Goal: Information Seeking & Learning: Learn about a topic

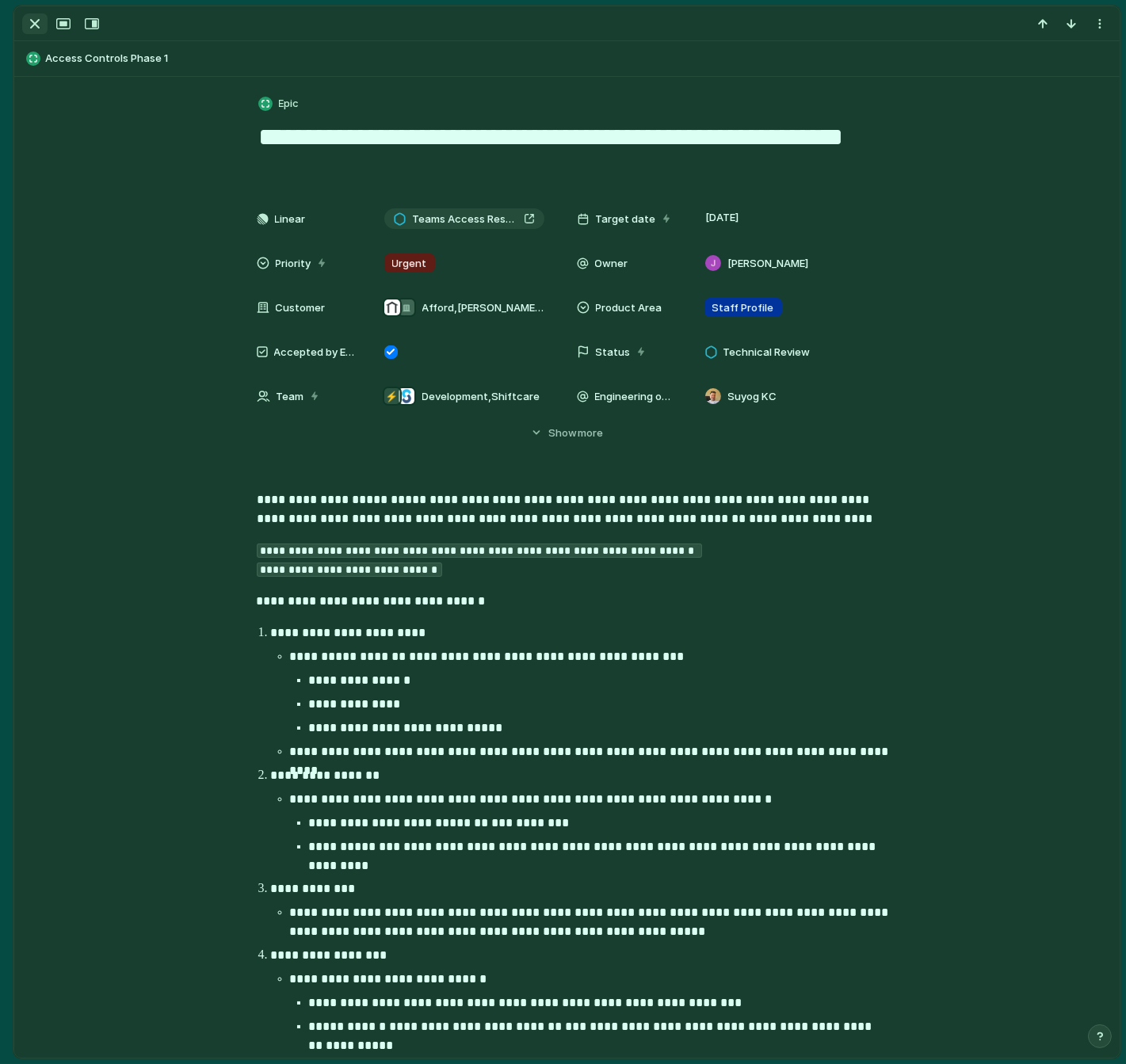
click at [38, 29] on div "button" at bounding box center [35, 23] width 19 height 19
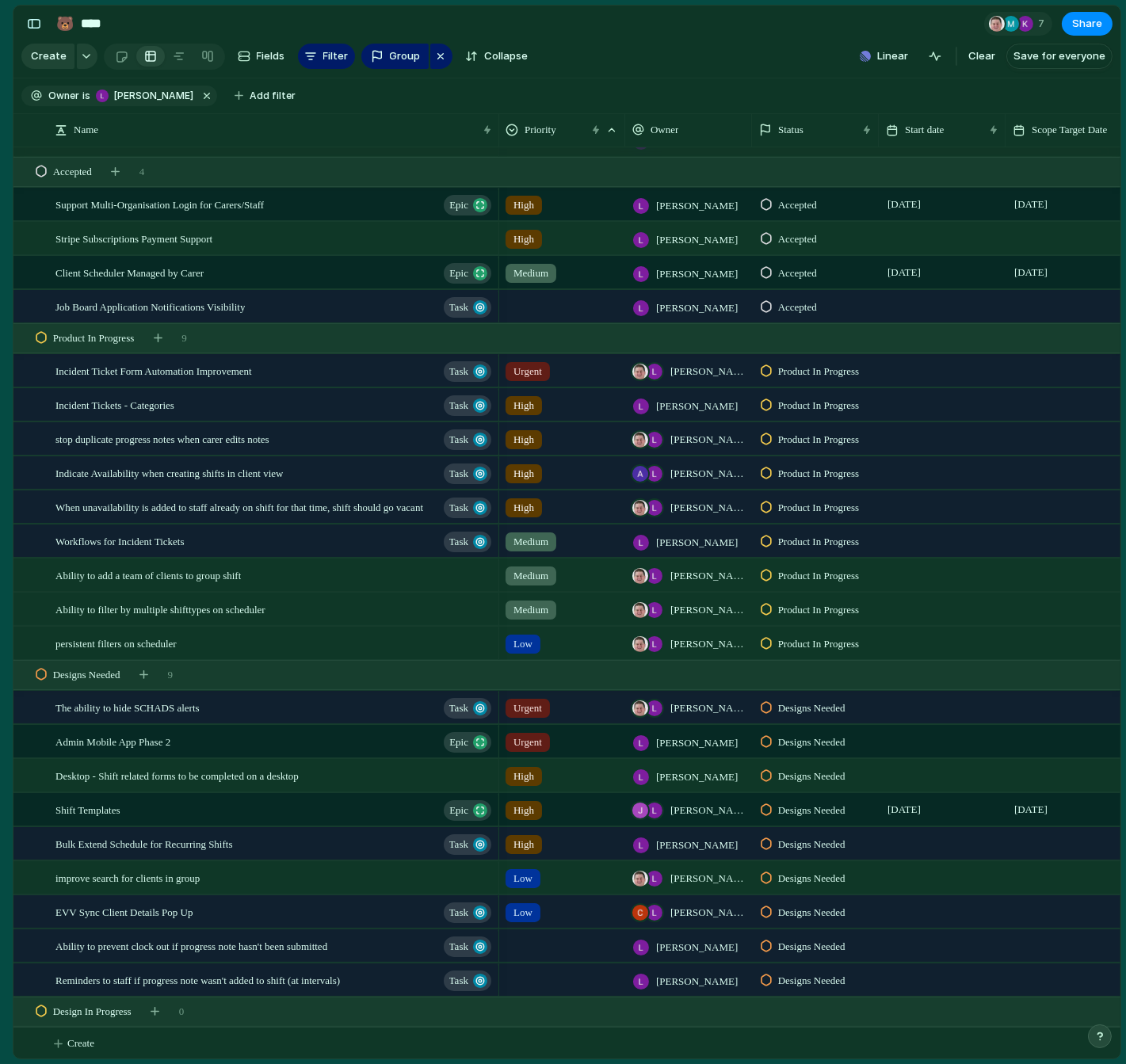
scroll to position [689, 0]
click at [216, 439] on span "stop duplicate progress notes when carer edits notes" at bounding box center [162, 439] width 214 height 18
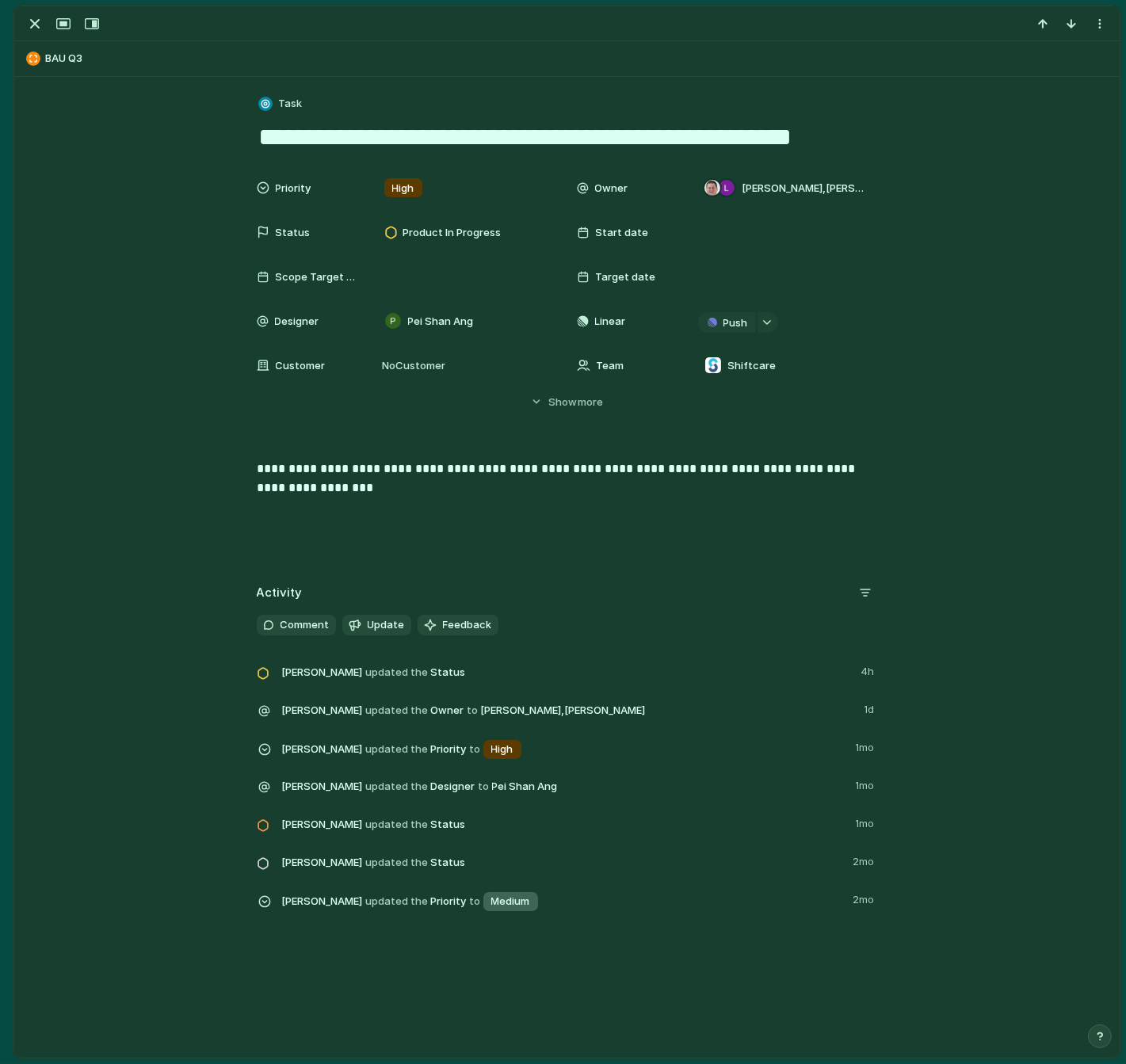
click at [469, 140] on textarea "**********" at bounding box center [567, 137] width 621 height 33
click at [29, 16] on div "button" at bounding box center [35, 23] width 19 height 19
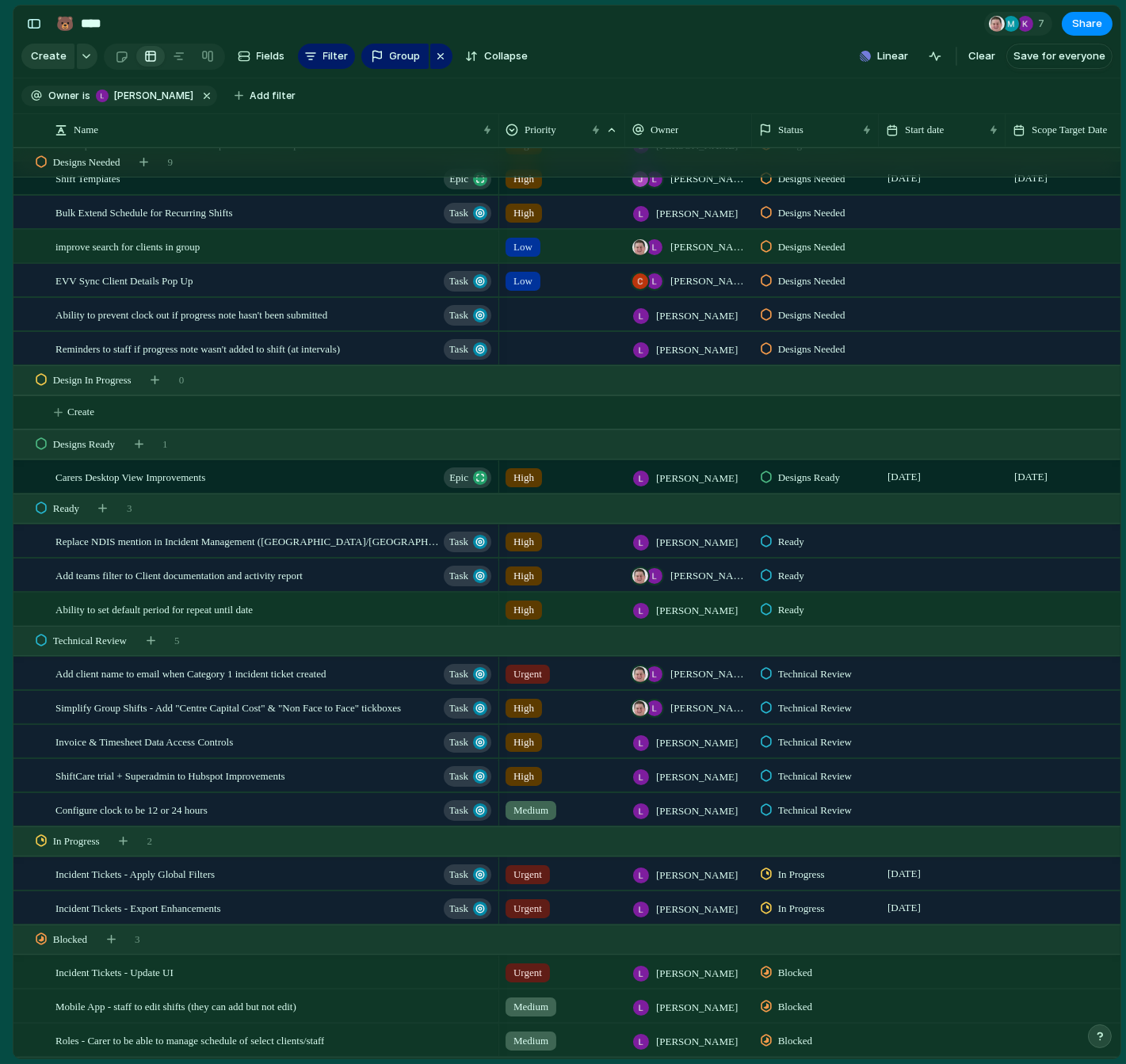
scroll to position [1324, 0]
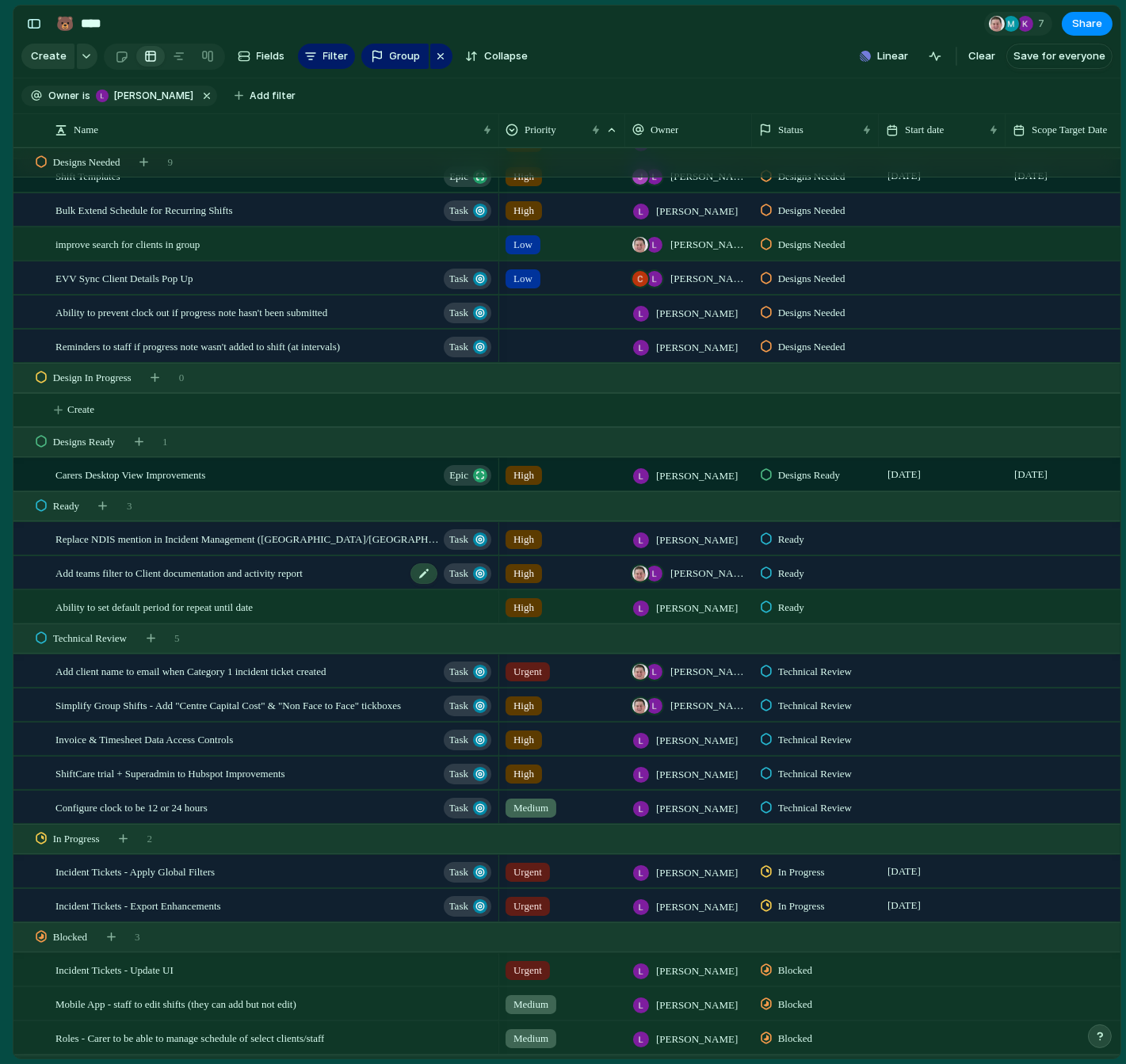
click at [182, 580] on span "Add teams filter to Client documentation and activity report" at bounding box center [179, 572] width 247 height 18
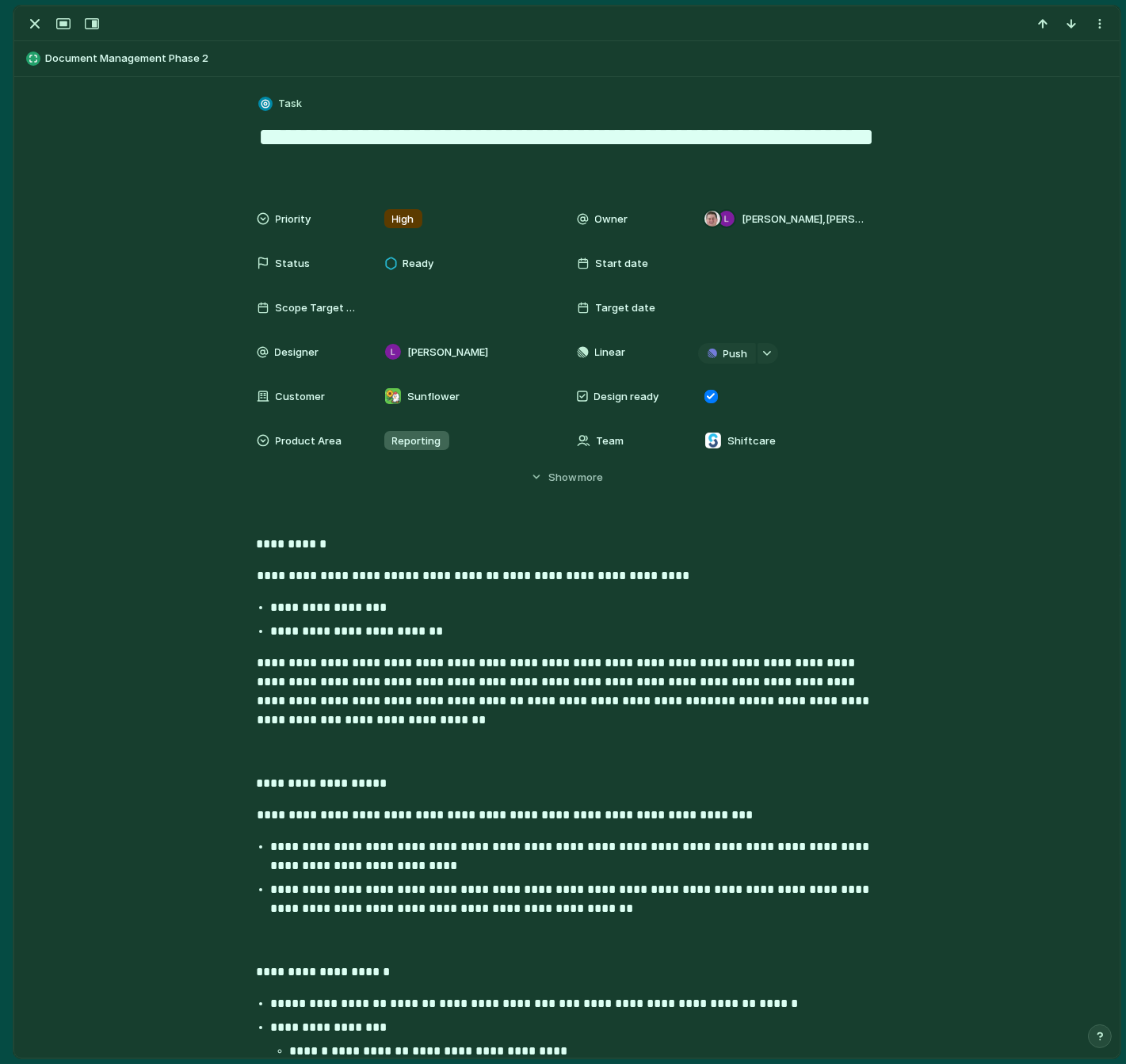
drag, startPoint x: 447, startPoint y: 164, endPoint x: 232, endPoint y: 132, distance: 217.4
click at [22, 28] on button "button" at bounding box center [35, 24] width 25 height 21
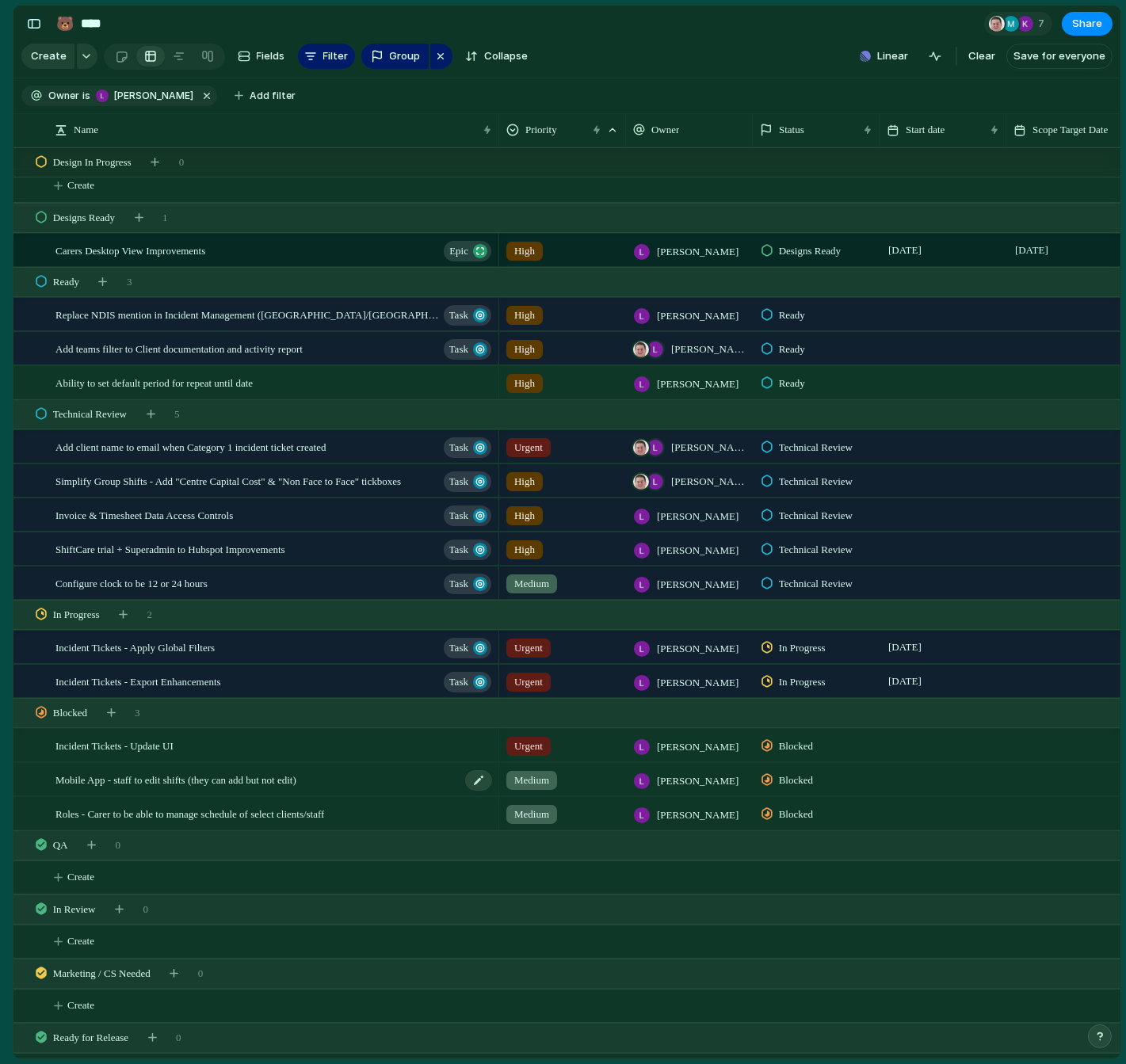
click at [297, 777] on span "Mobile App - staff to edit shifts (they can add but not edit)" at bounding box center [176, 779] width 240 height 18
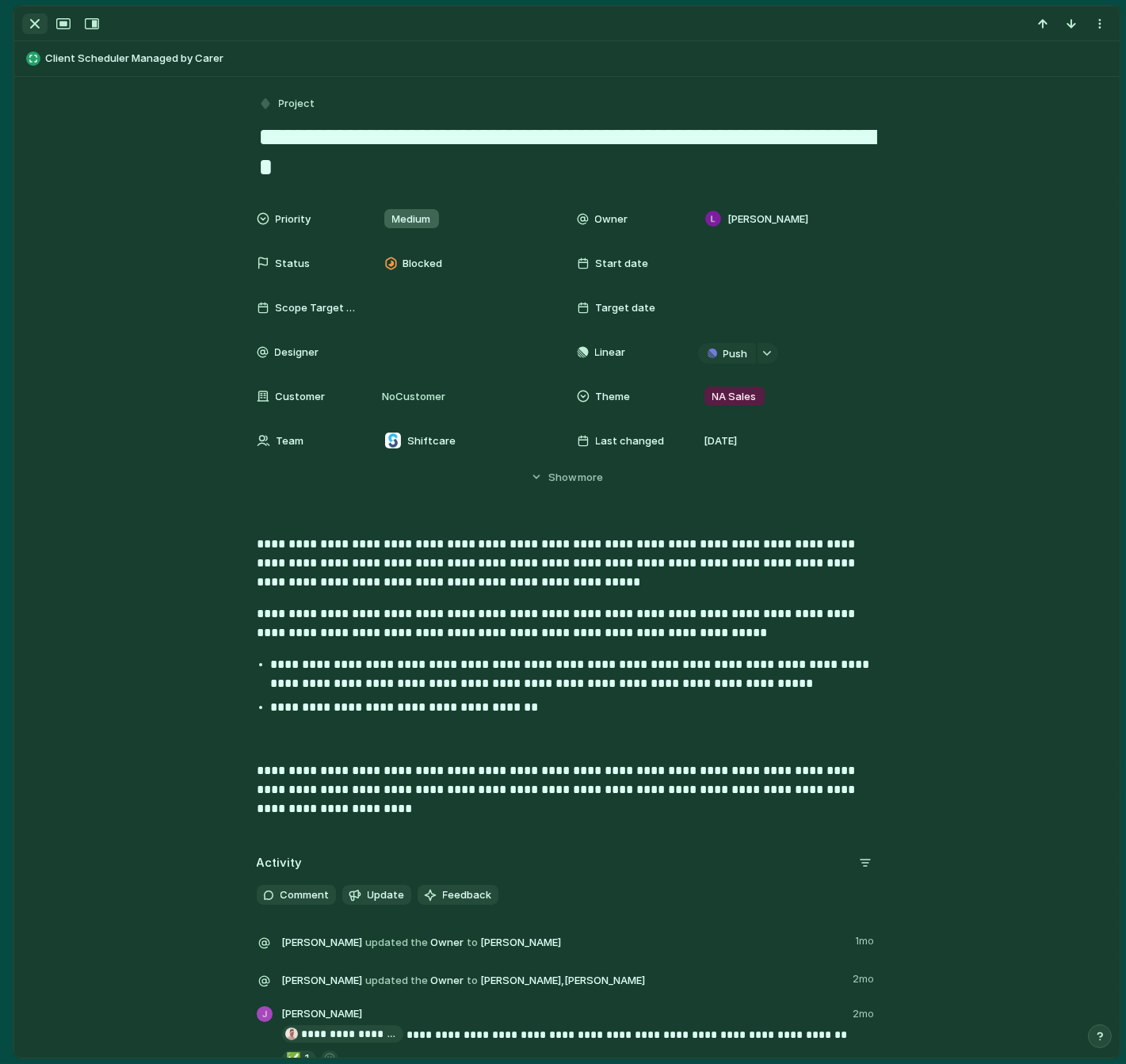
click at [34, 21] on div "button" at bounding box center [35, 23] width 19 height 19
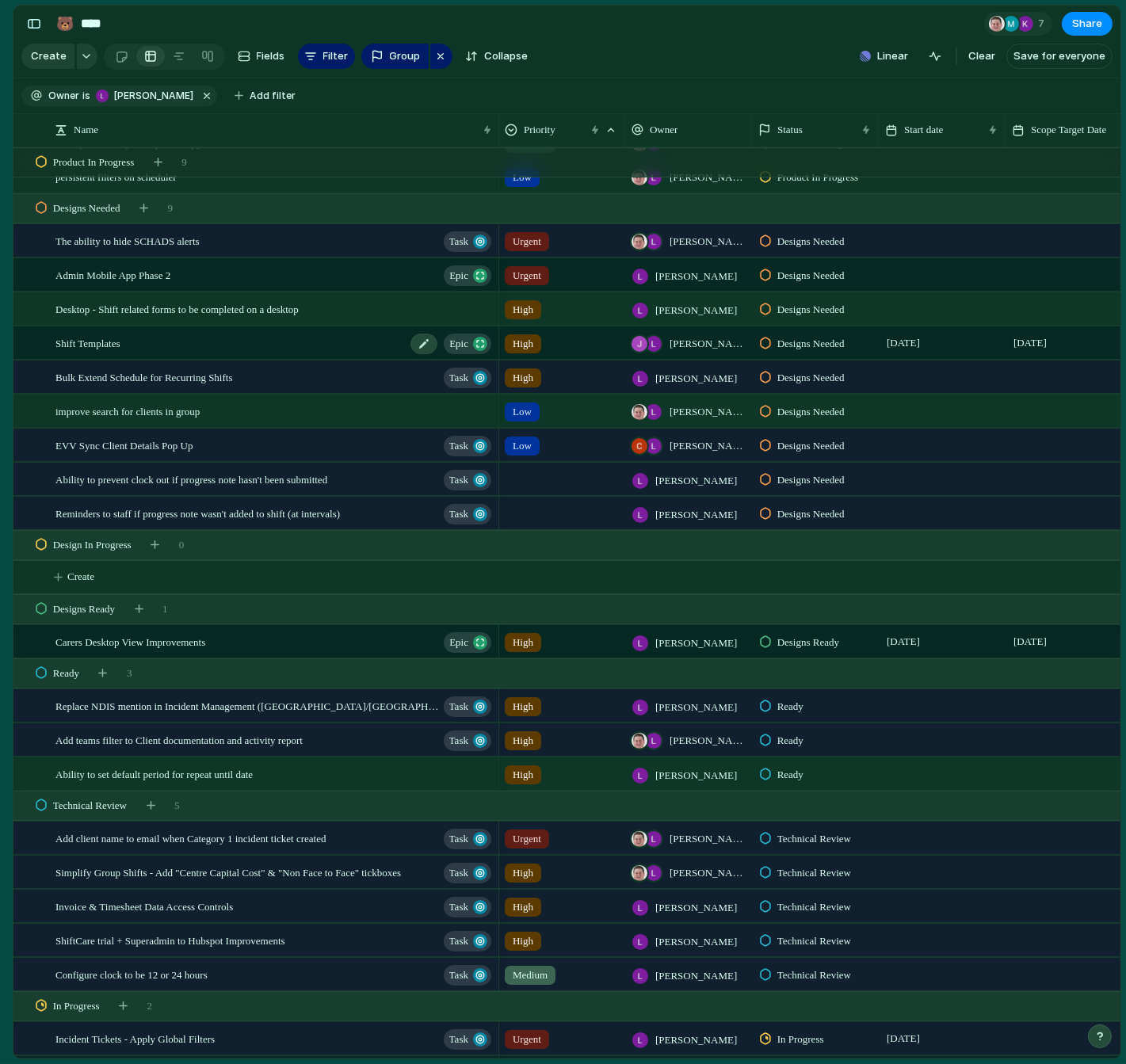
click at [131, 344] on div "Shift Templates Epic" at bounding box center [274, 343] width 438 height 33
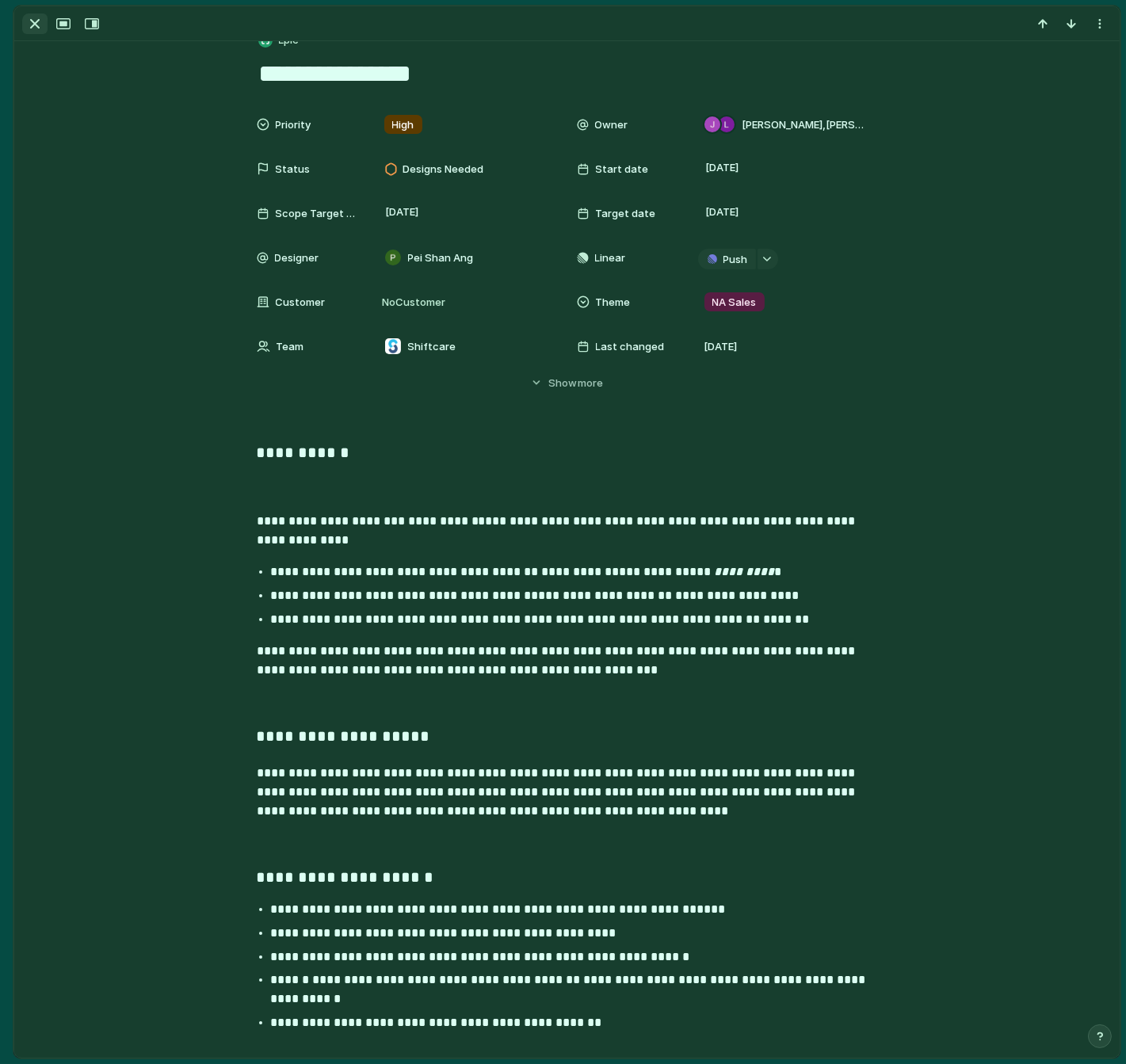
click at [33, 20] on div "button" at bounding box center [35, 23] width 19 height 19
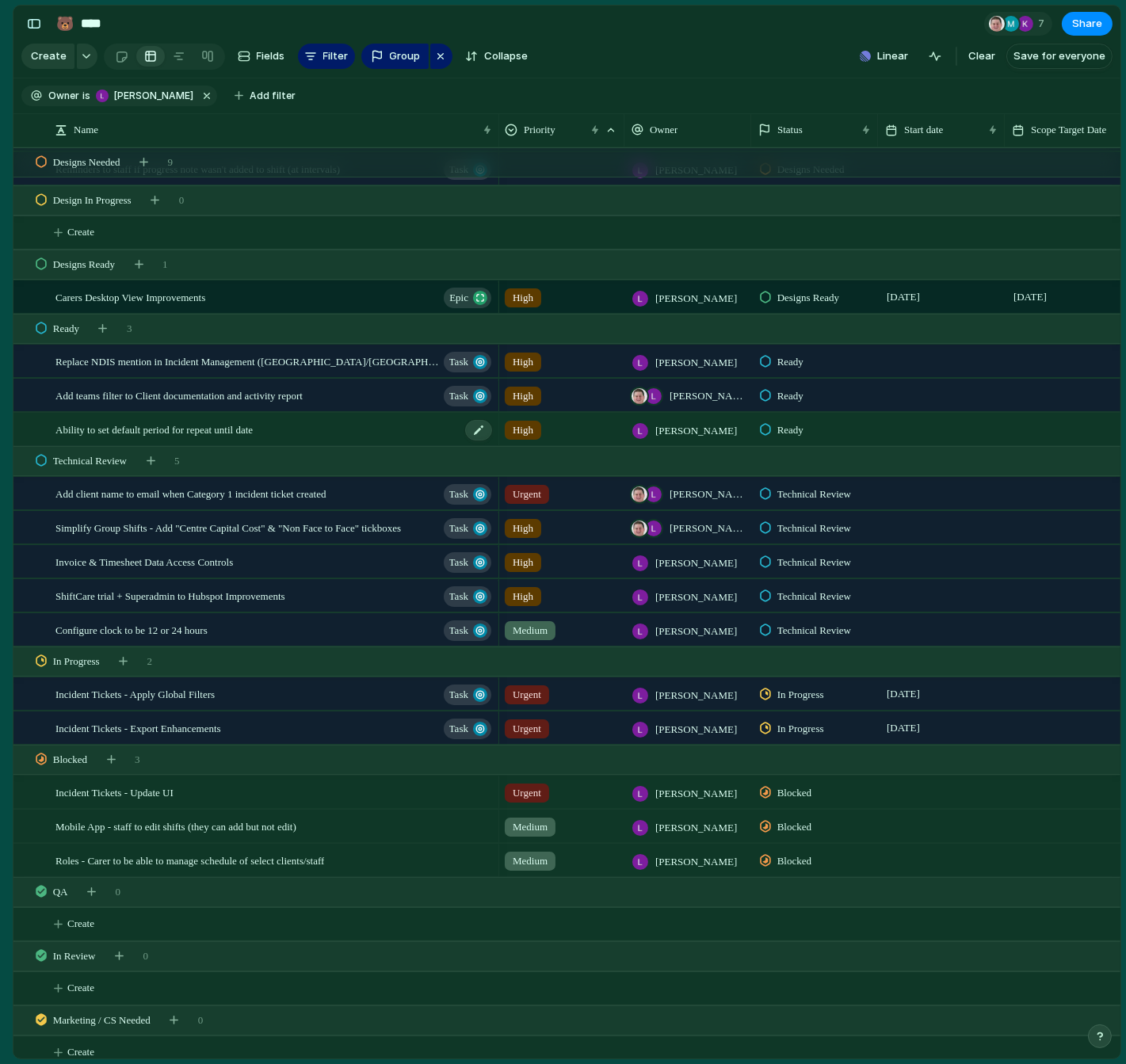
click at [198, 431] on span "Ability to set default period for repeat until date" at bounding box center [154, 428] width 197 height 18
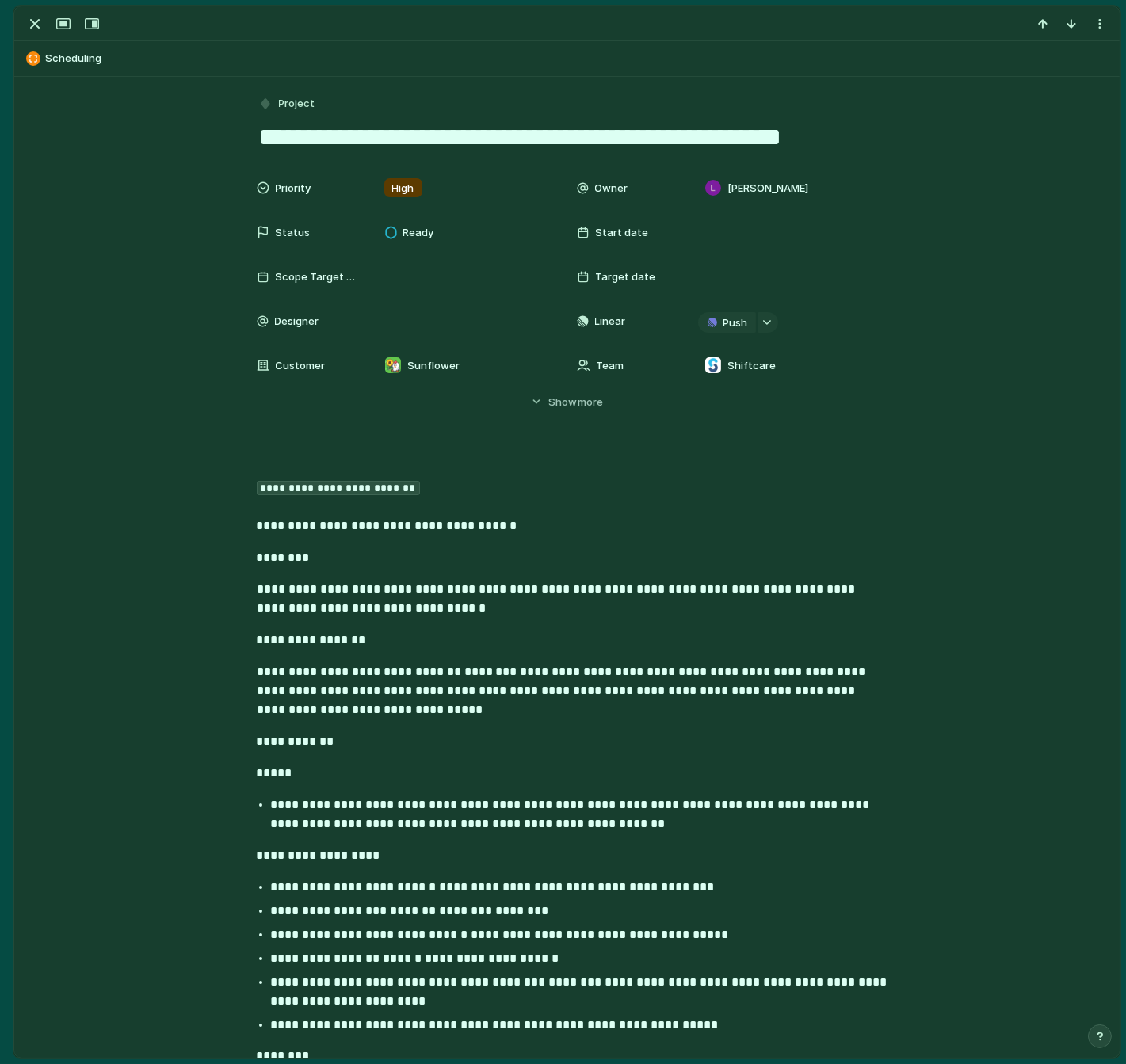
click at [533, 137] on textarea "**********" at bounding box center [567, 137] width 621 height 33
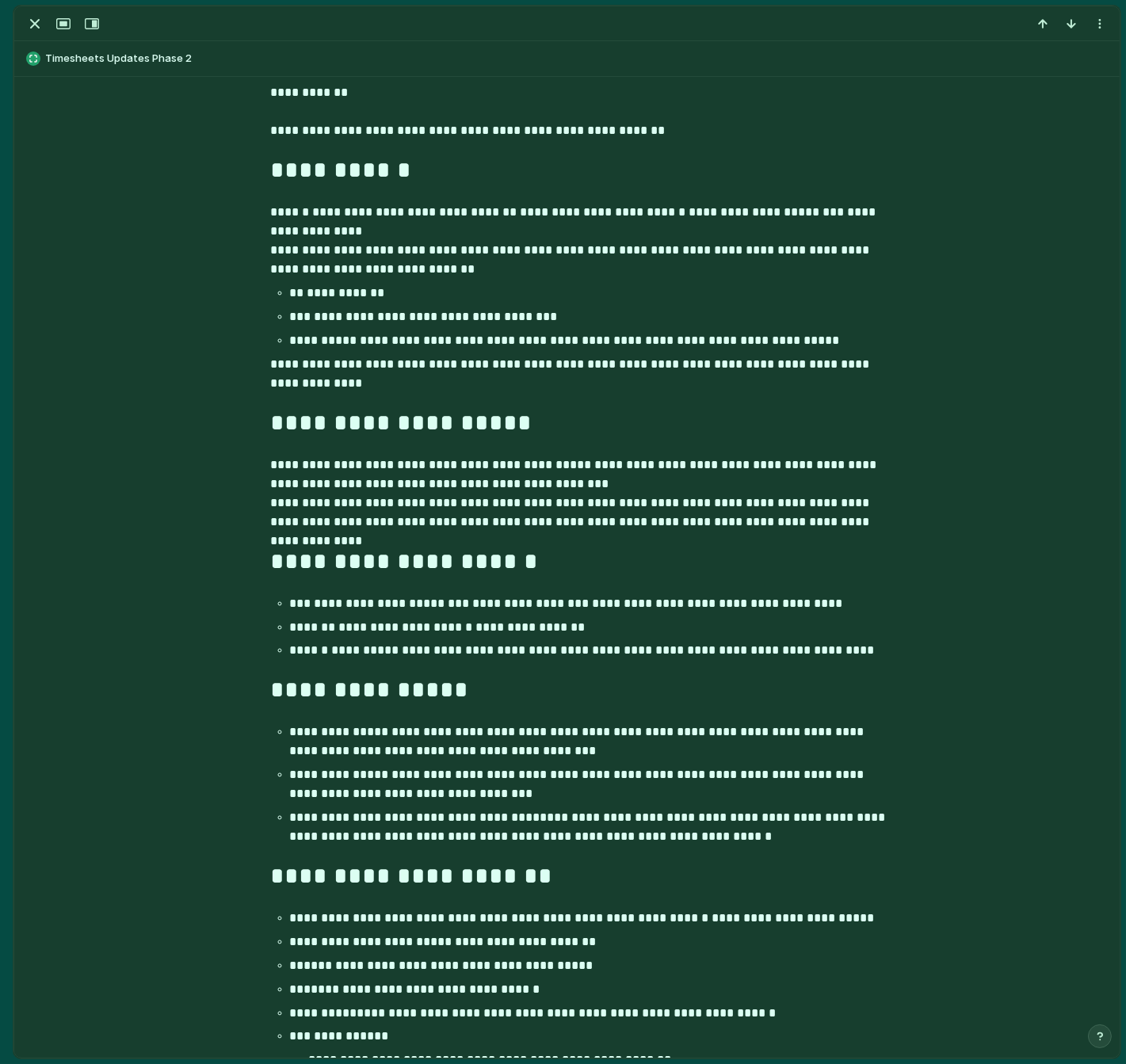
scroll to position [644, 0]
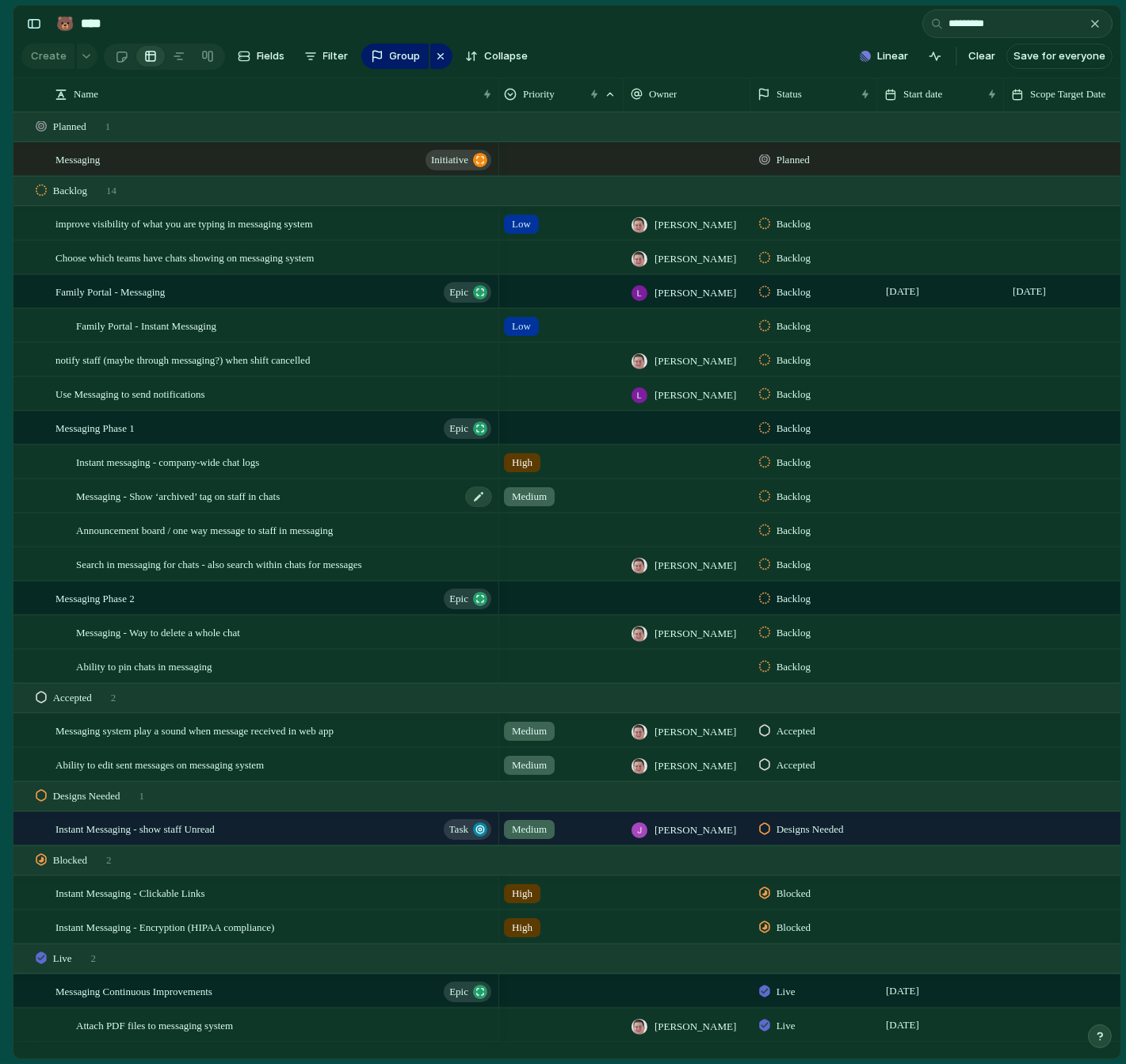
scroll to position [0, 3]
click at [1096, 24] on div "button" at bounding box center [1094, 23] width 13 height 13
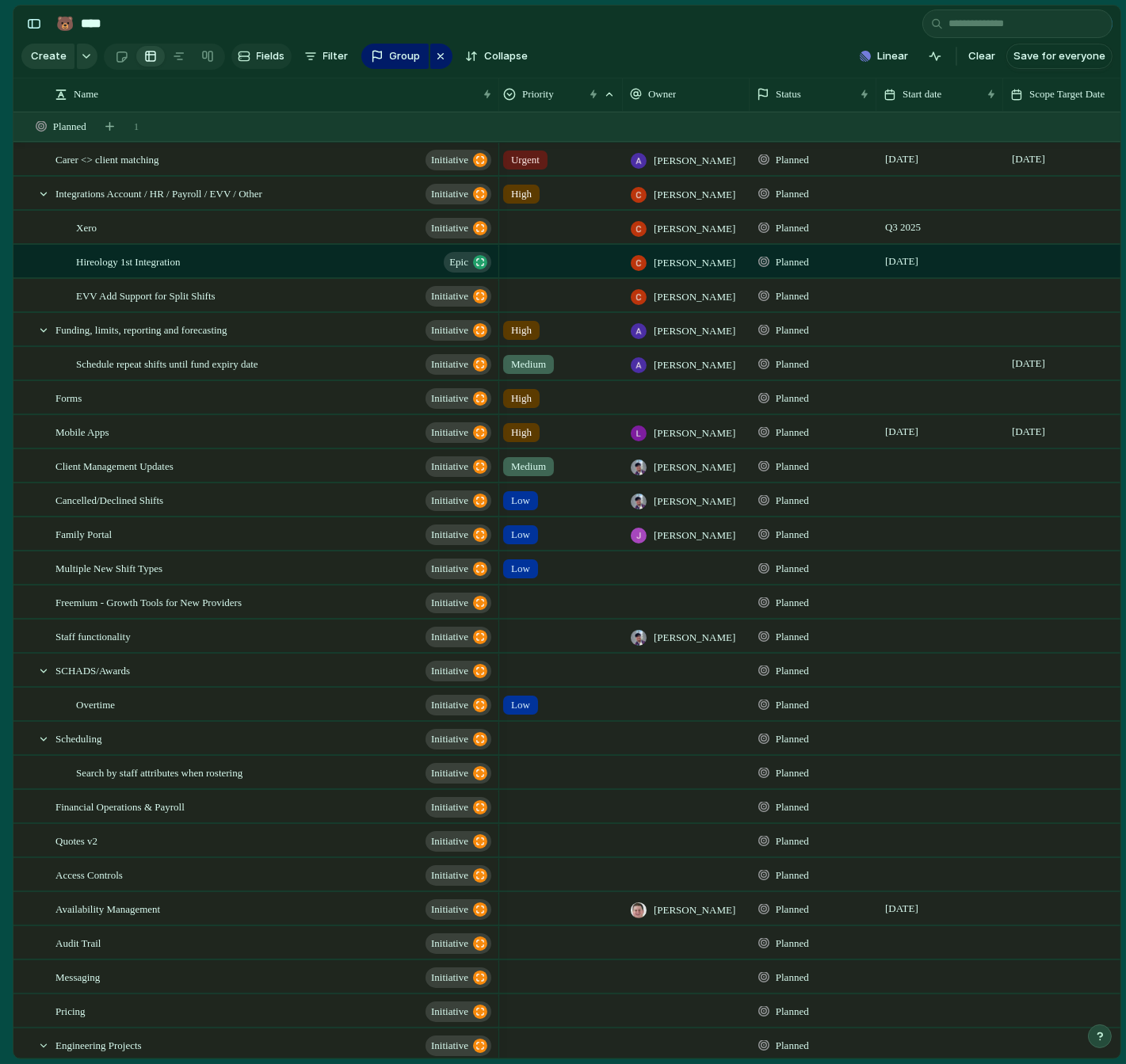
click at [265, 53] on span "Fields" at bounding box center [271, 56] width 29 height 16
click at [297, 53] on button "Filter" at bounding box center [326, 55] width 57 height 25
type input "*"
type input "*****"
click at [346, 115] on span "Owner" at bounding box center [340, 108] width 33 height 16
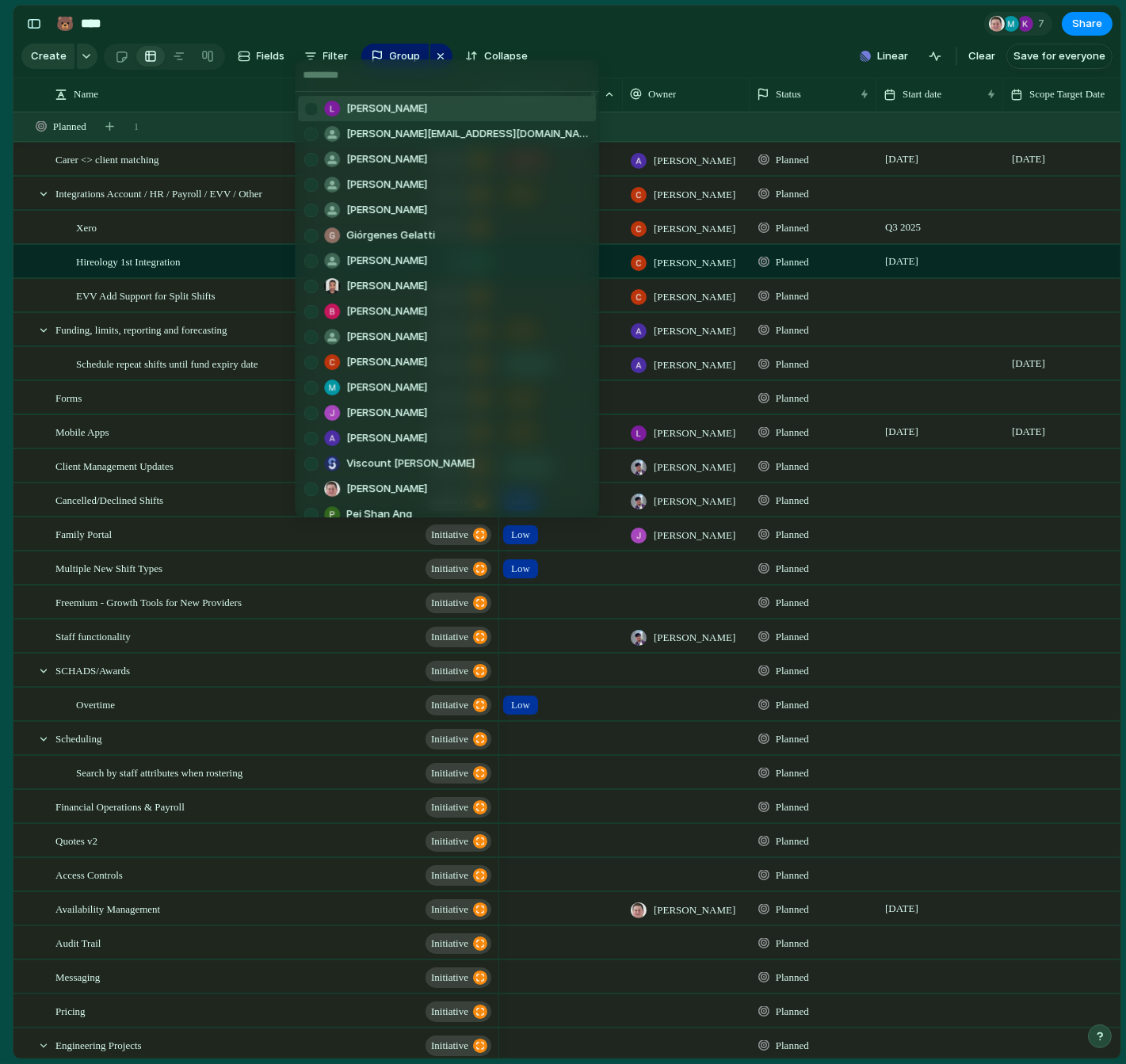
click at [379, 112] on span "[PERSON_NAME]" at bounding box center [386, 108] width 80 height 16
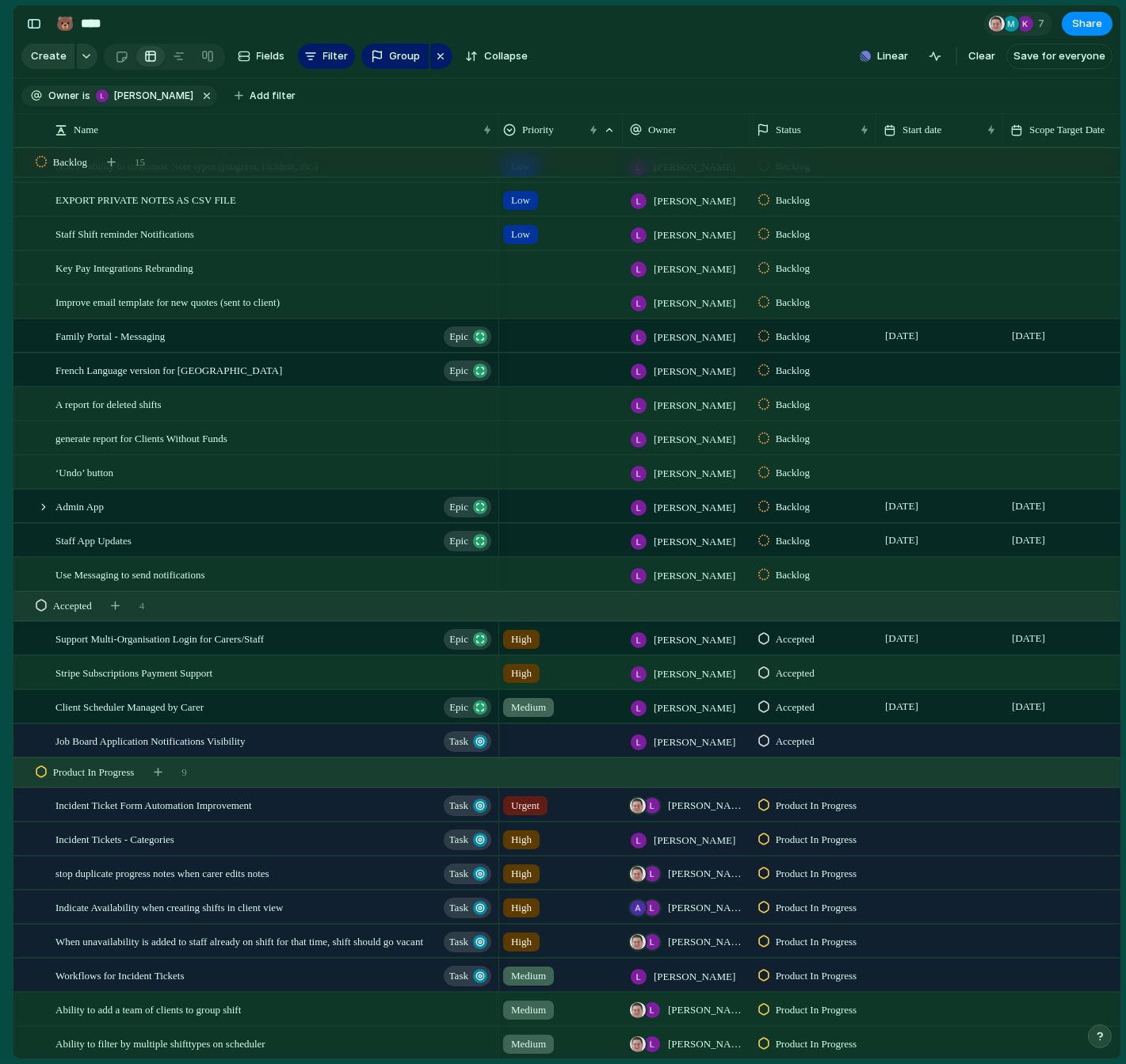
scroll to position [387, 0]
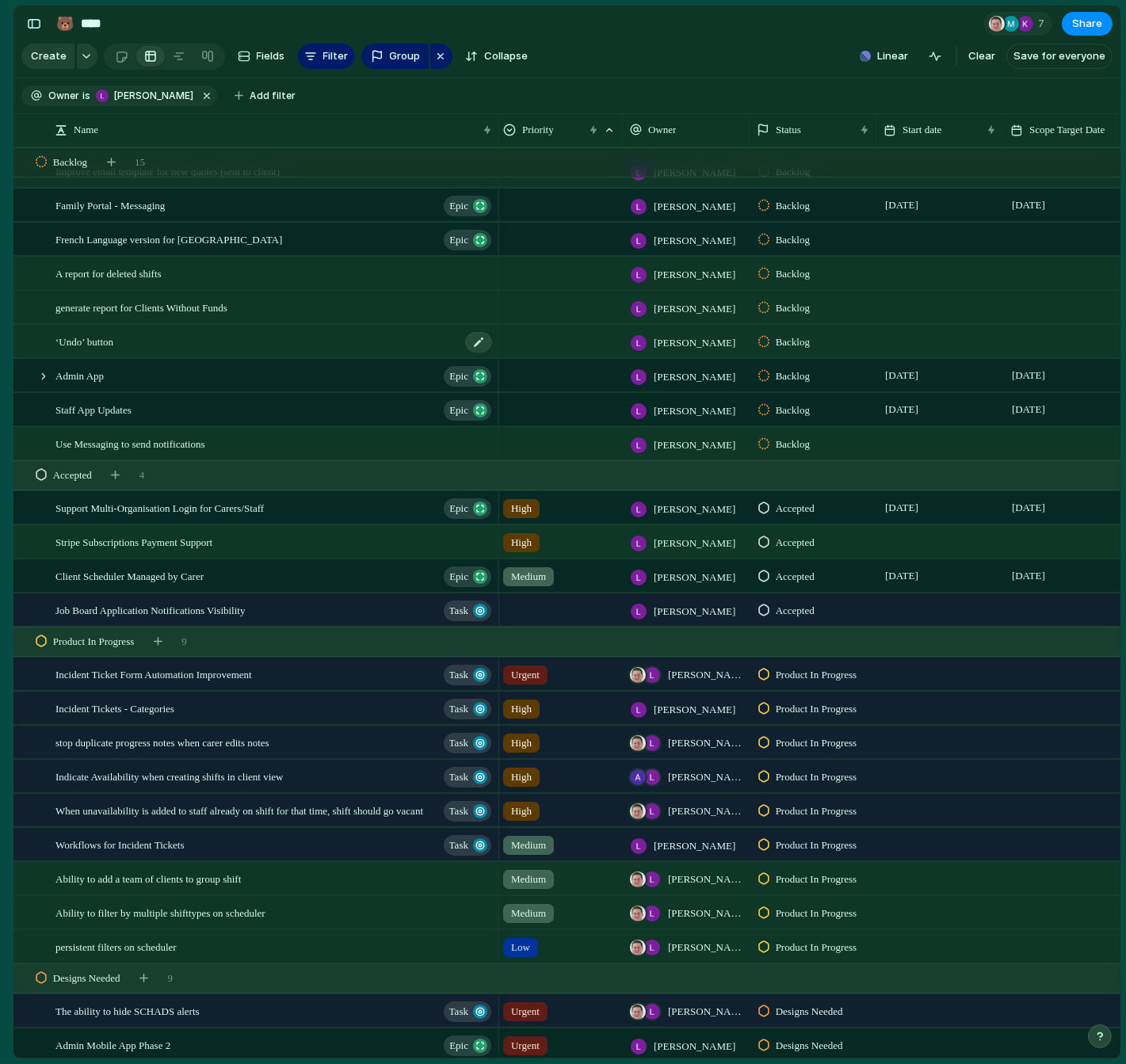
click at [183, 337] on div "‘Undo’ button" at bounding box center [274, 342] width 438 height 33
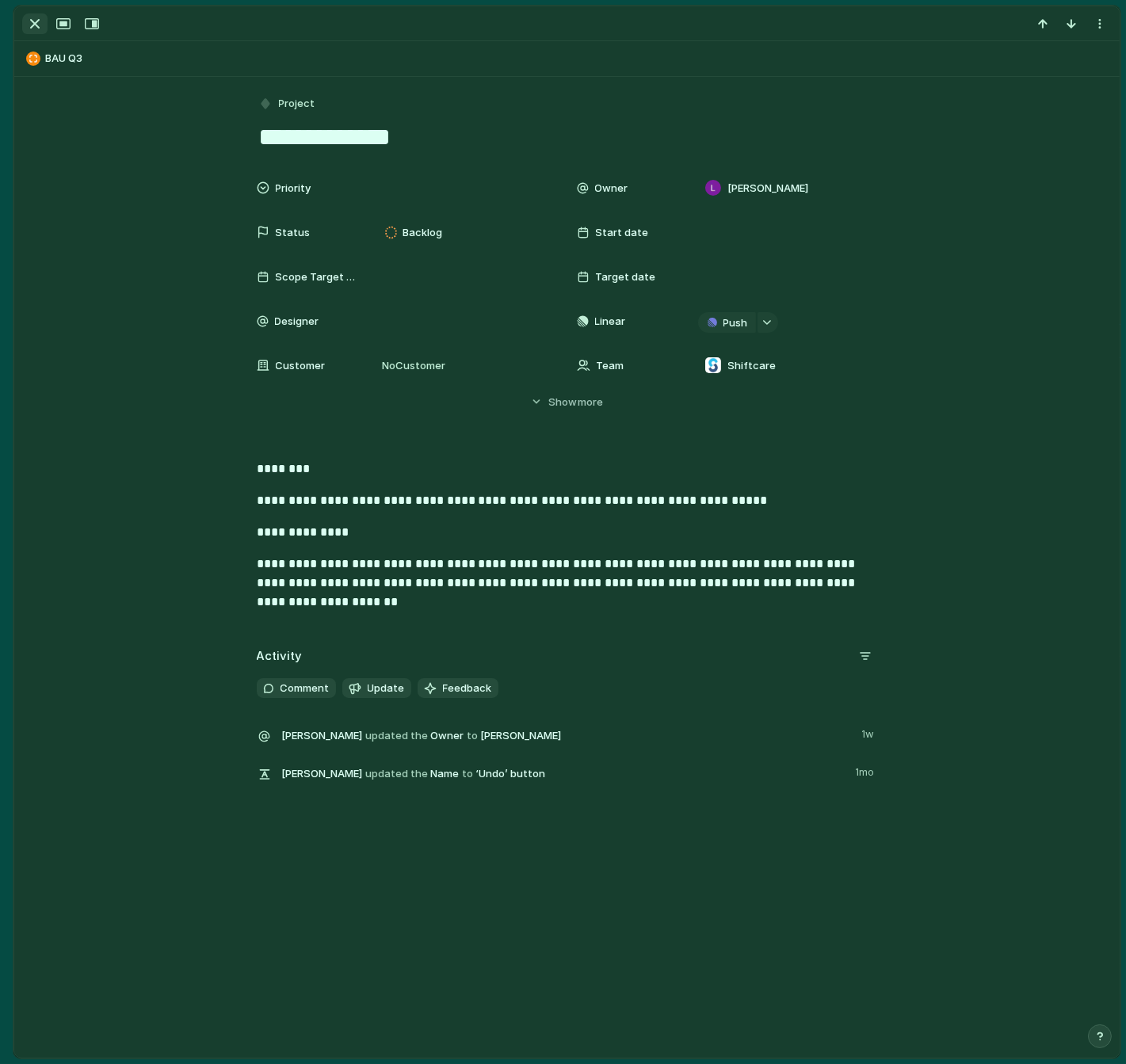
click at [35, 15] on div "button" at bounding box center [35, 23] width 19 height 19
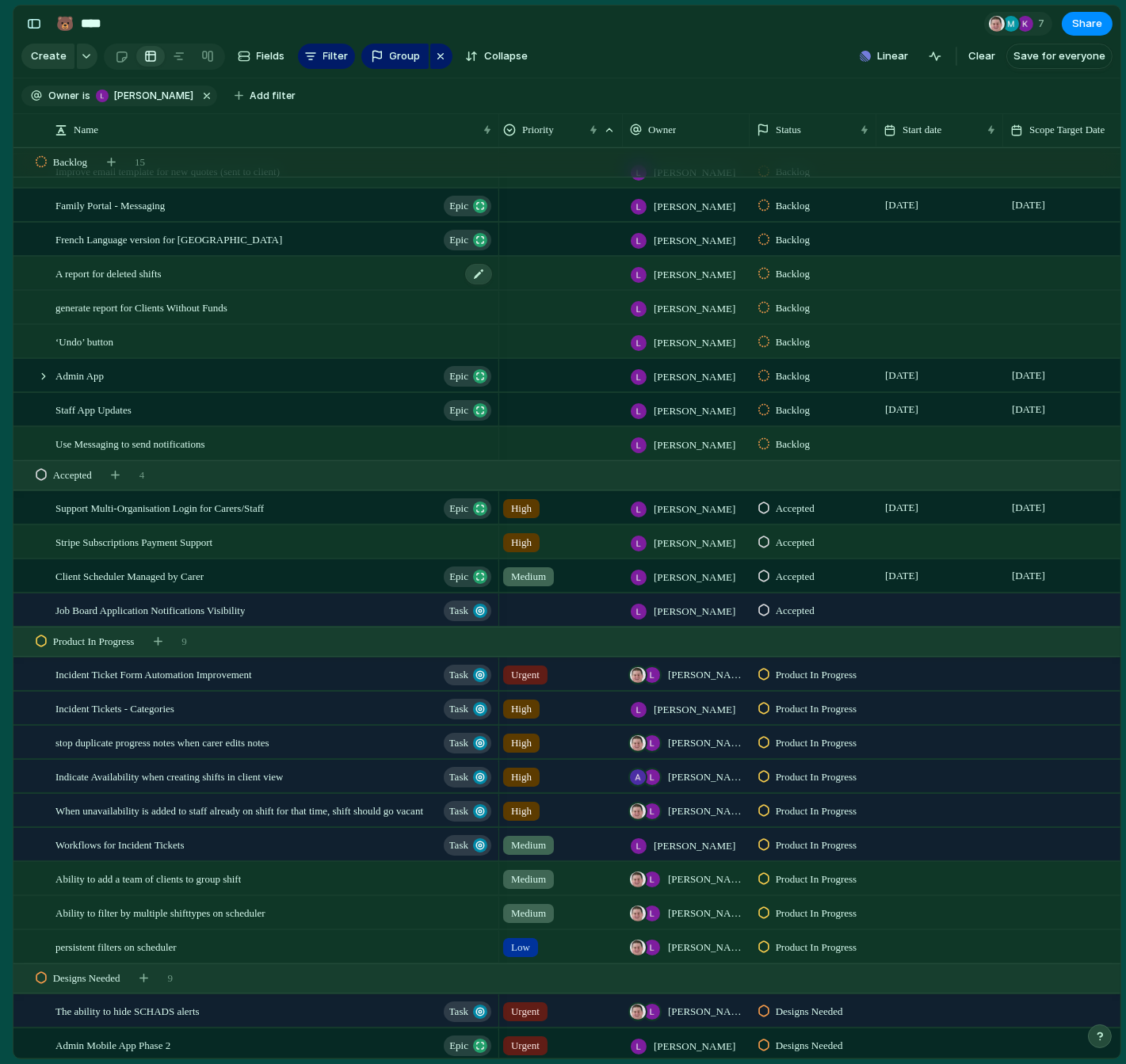
click at [150, 278] on span "A report for deleted shifts" at bounding box center [108, 272] width 106 height 18
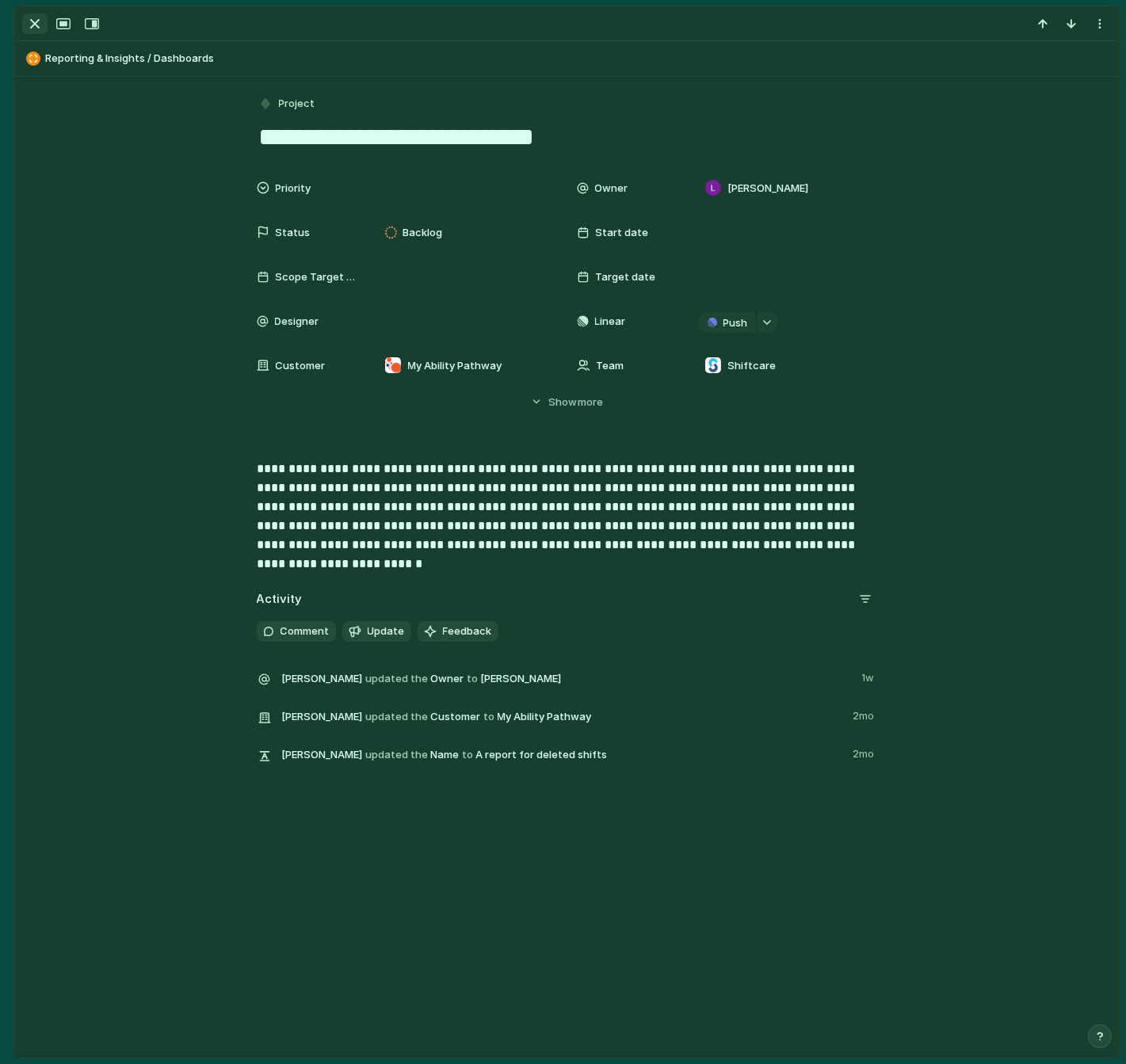
click at [30, 33] on div at bounding box center [62, 24] width 85 height 21
click at [29, 25] on div "button" at bounding box center [35, 23] width 19 height 19
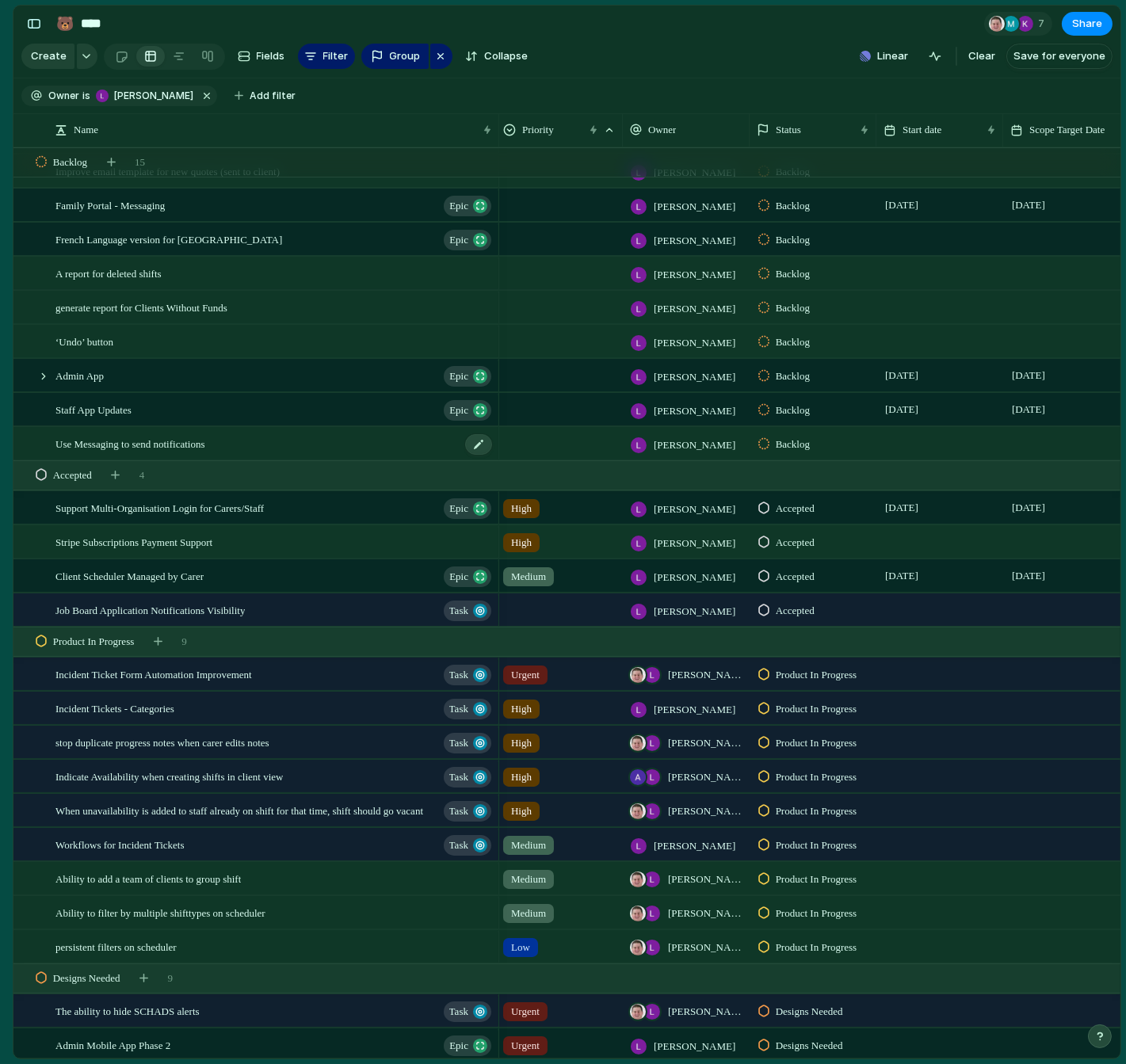
click at [93, 436] on span "Use Messaging to send notifications" at bounding box center [130, 443] width 149 height 18
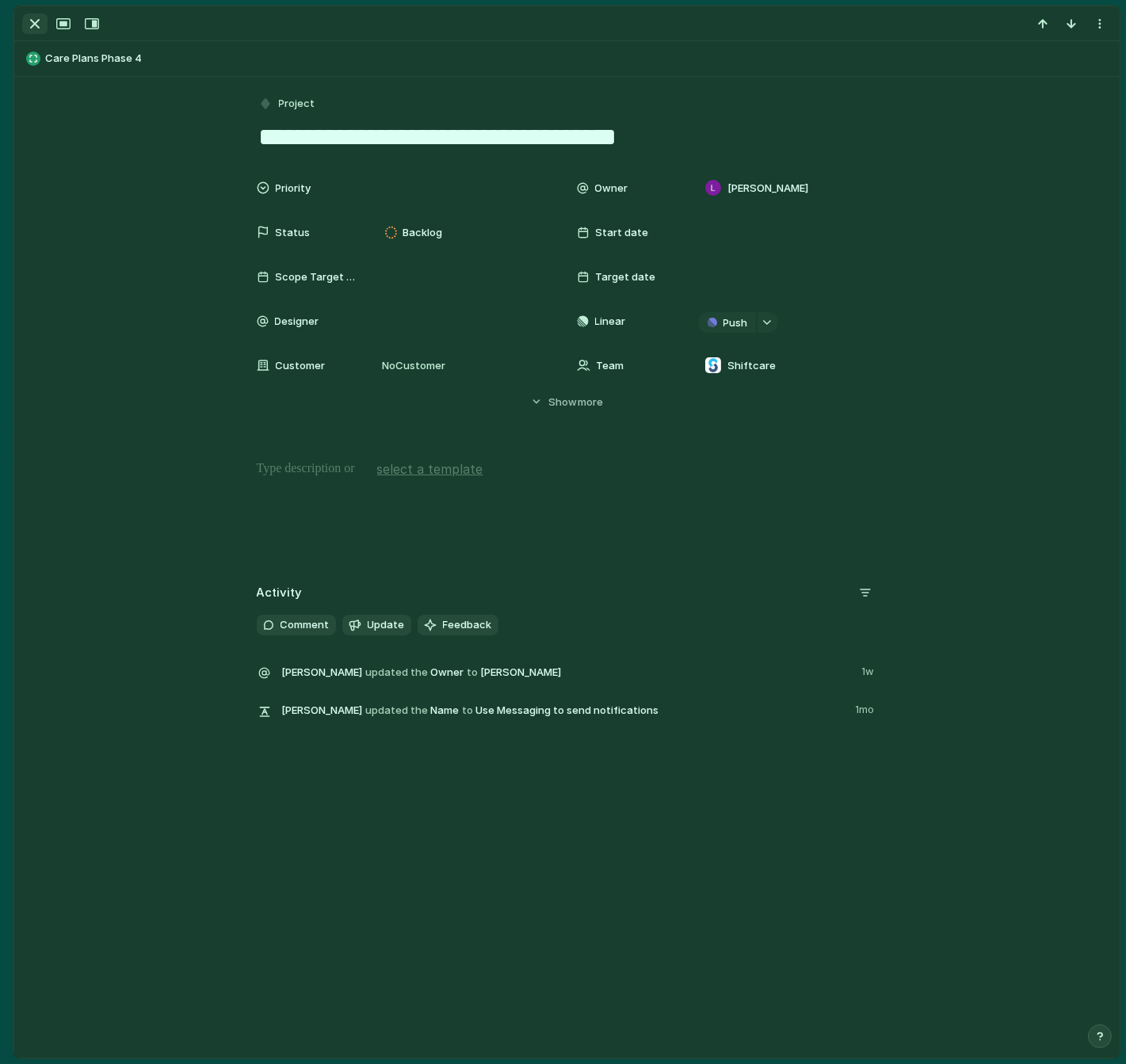
click at [32, 22] on div "button" at bounding box center [35, 23] width 19 height 19
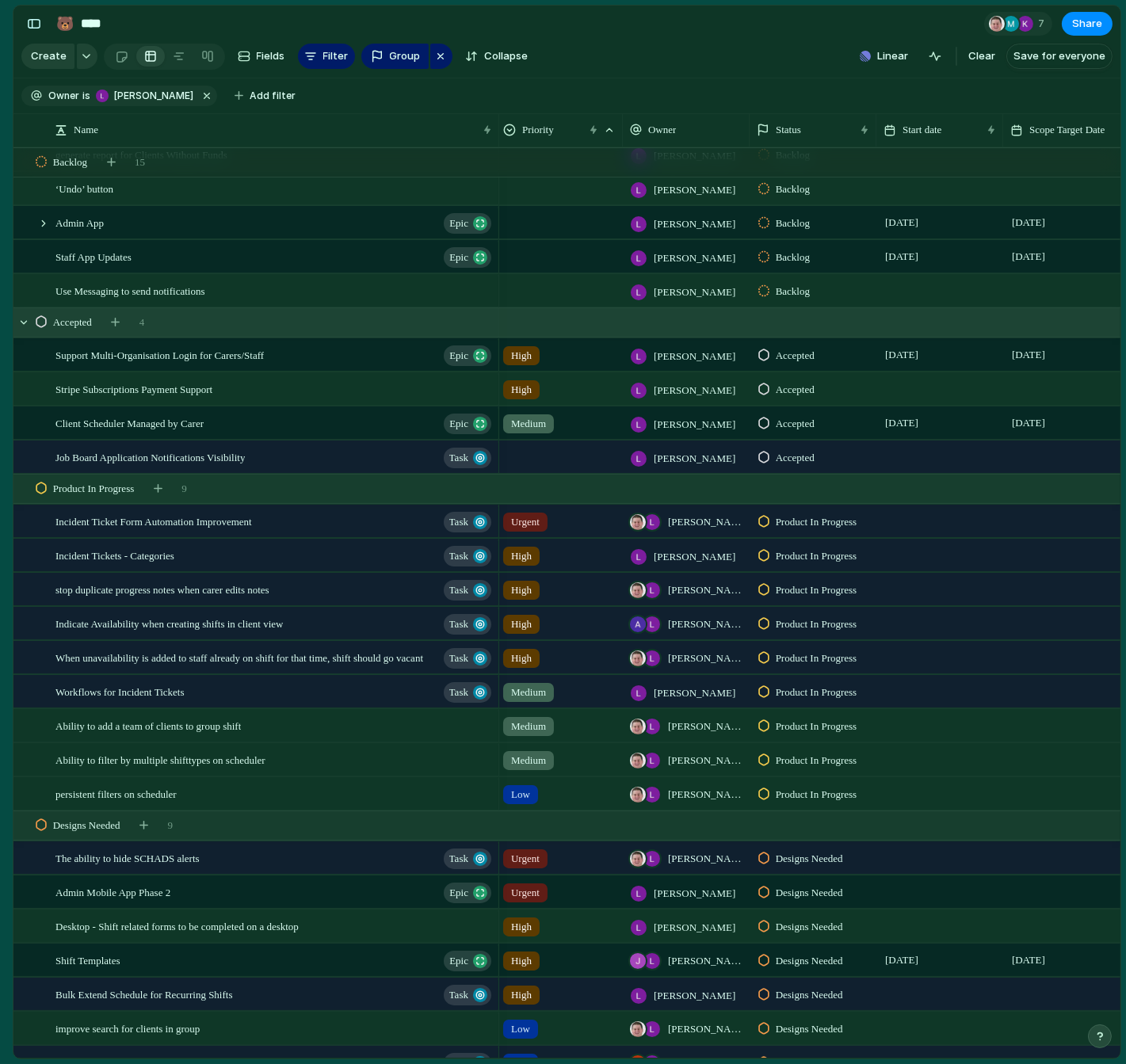
scroll to position [535, 0]
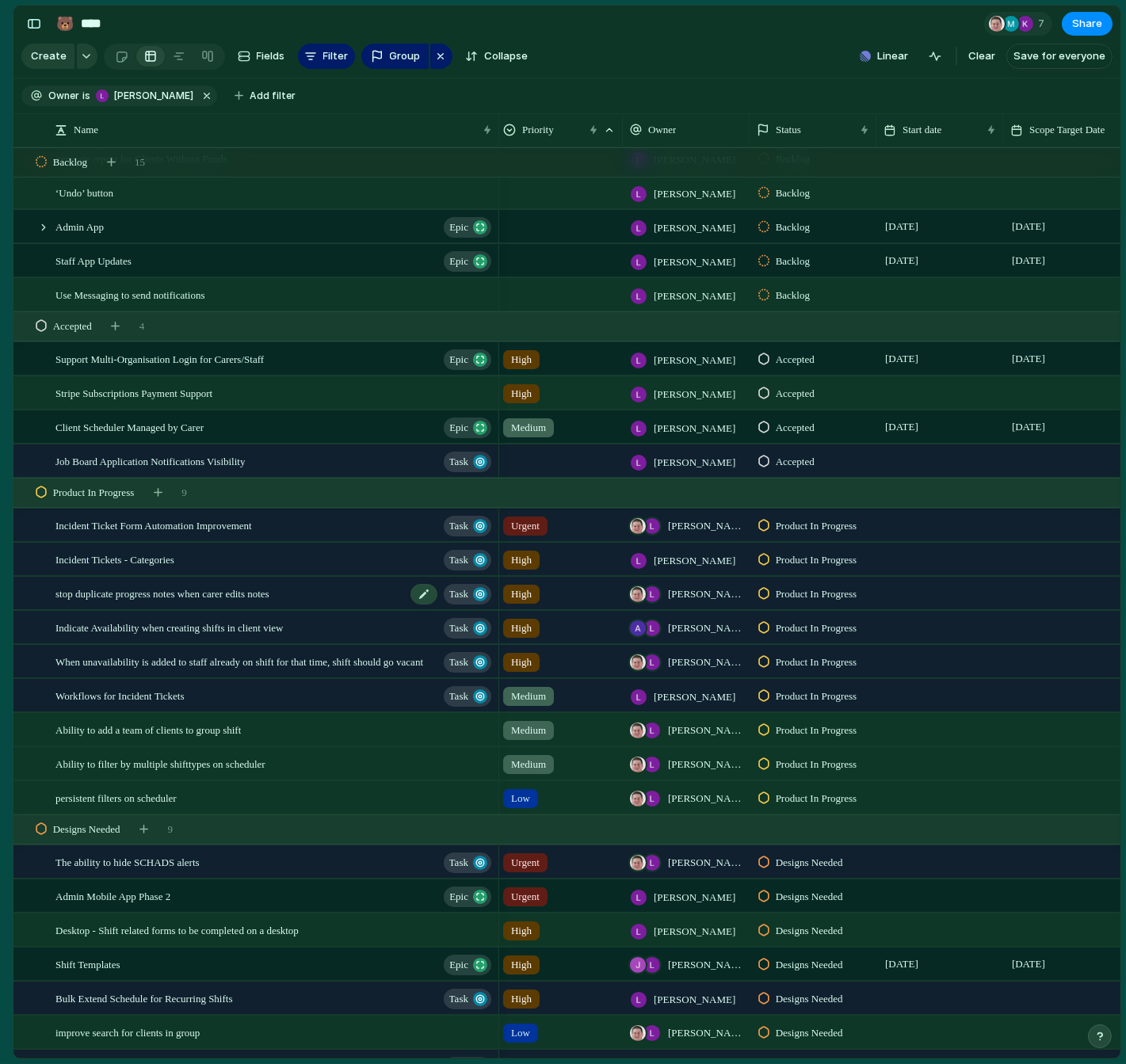
click at [216, 602] on div "stop duplicate progress notes when carer edits notes Task" at bounding box center [274, 594] width 438 height 33
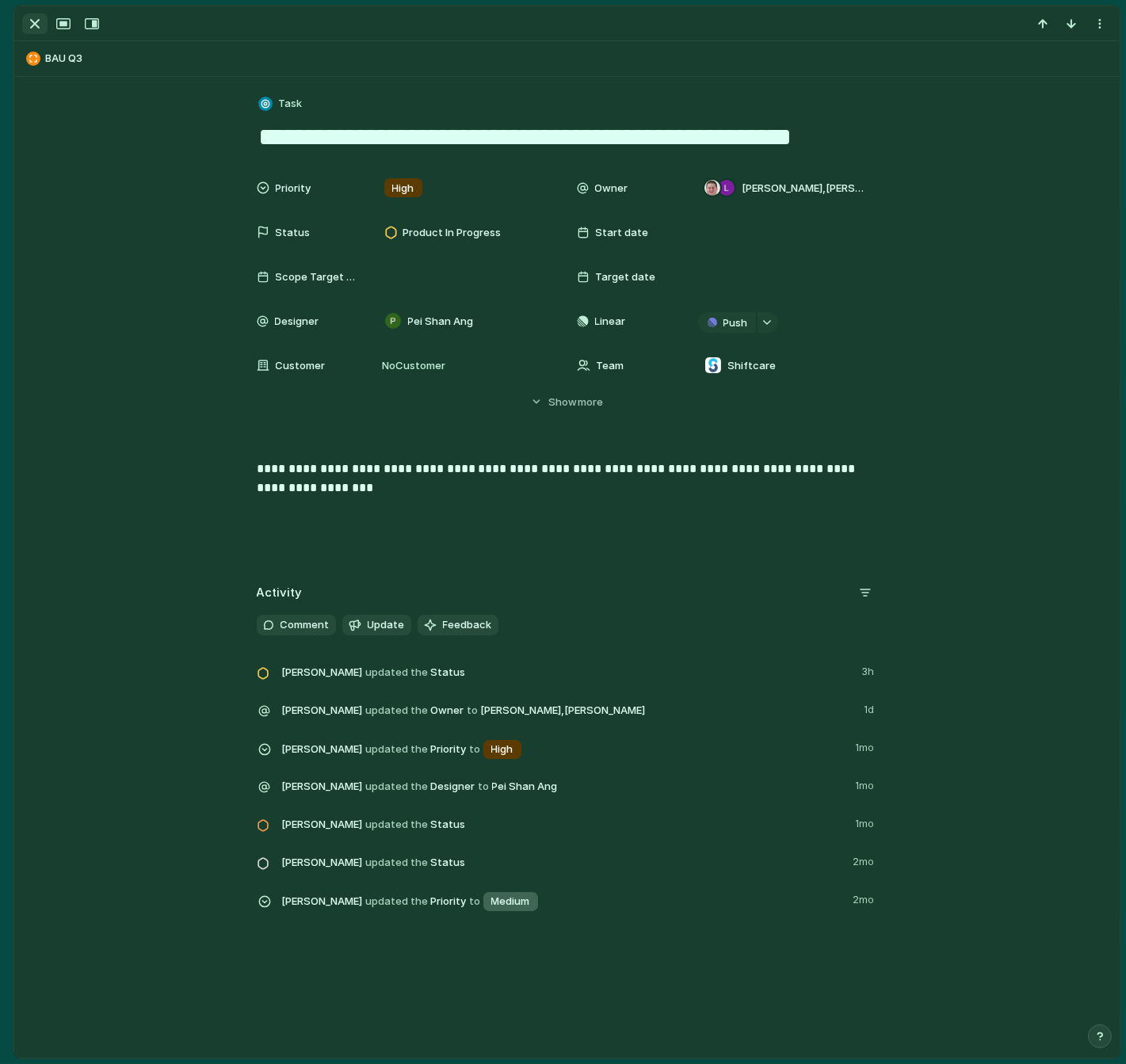
click at [33, 26] on div "button" at bounding box center [35, 23] width 19 height 19
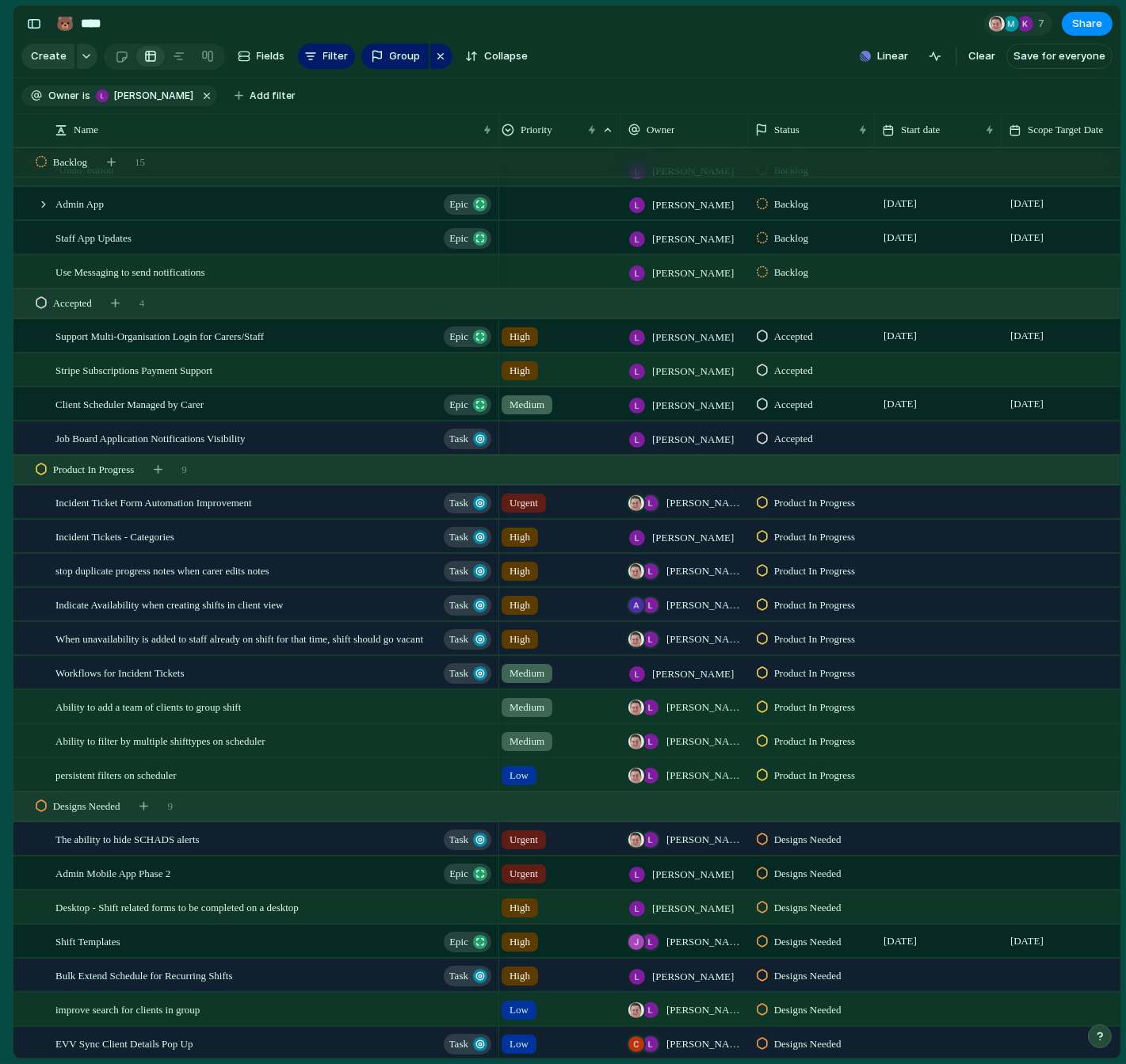
scroll to position [241, 0]
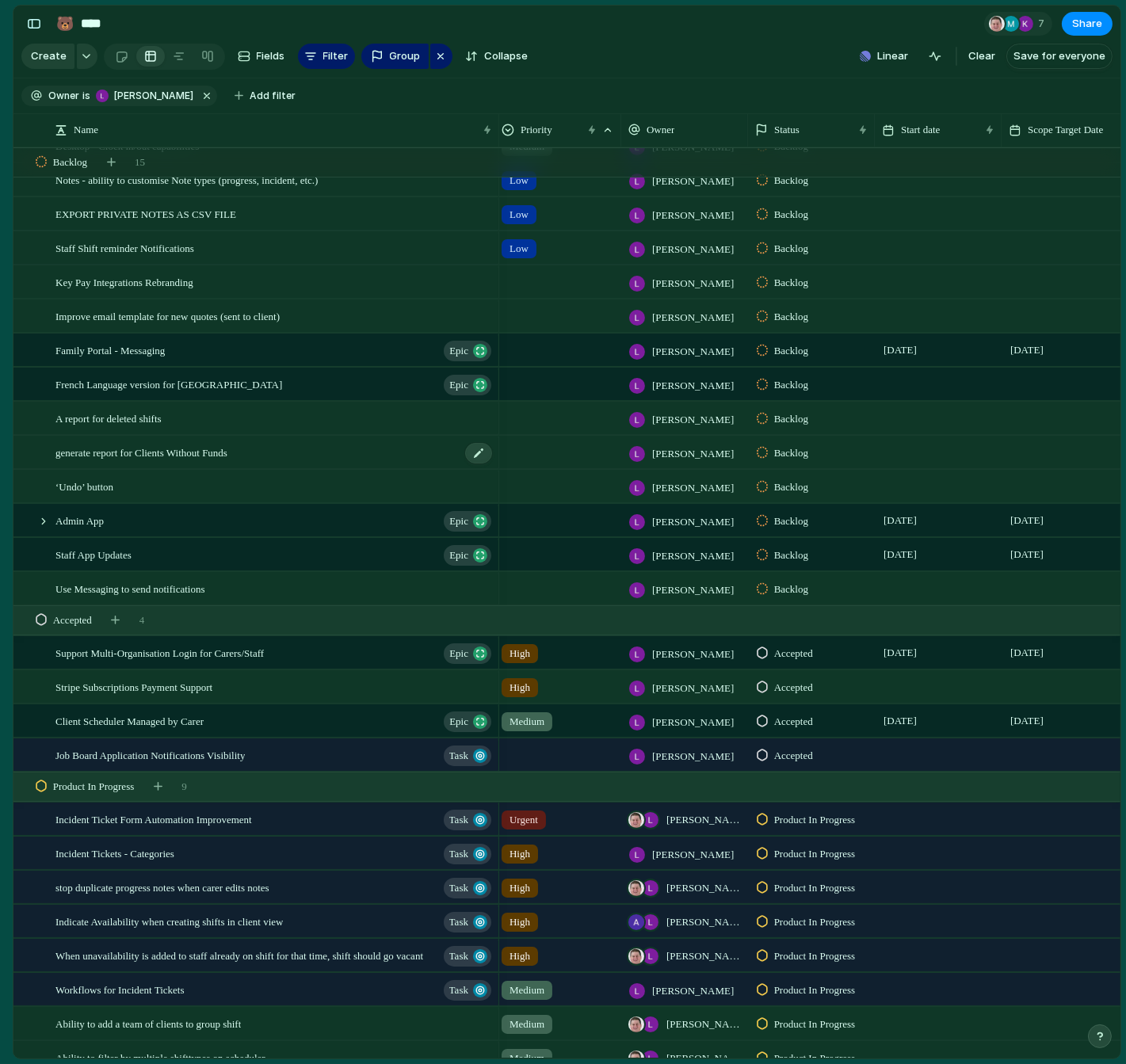
click at [148, 457] on span "generate report for Clients Without Funds" at bounding box center [141, 452] width 172 height 18
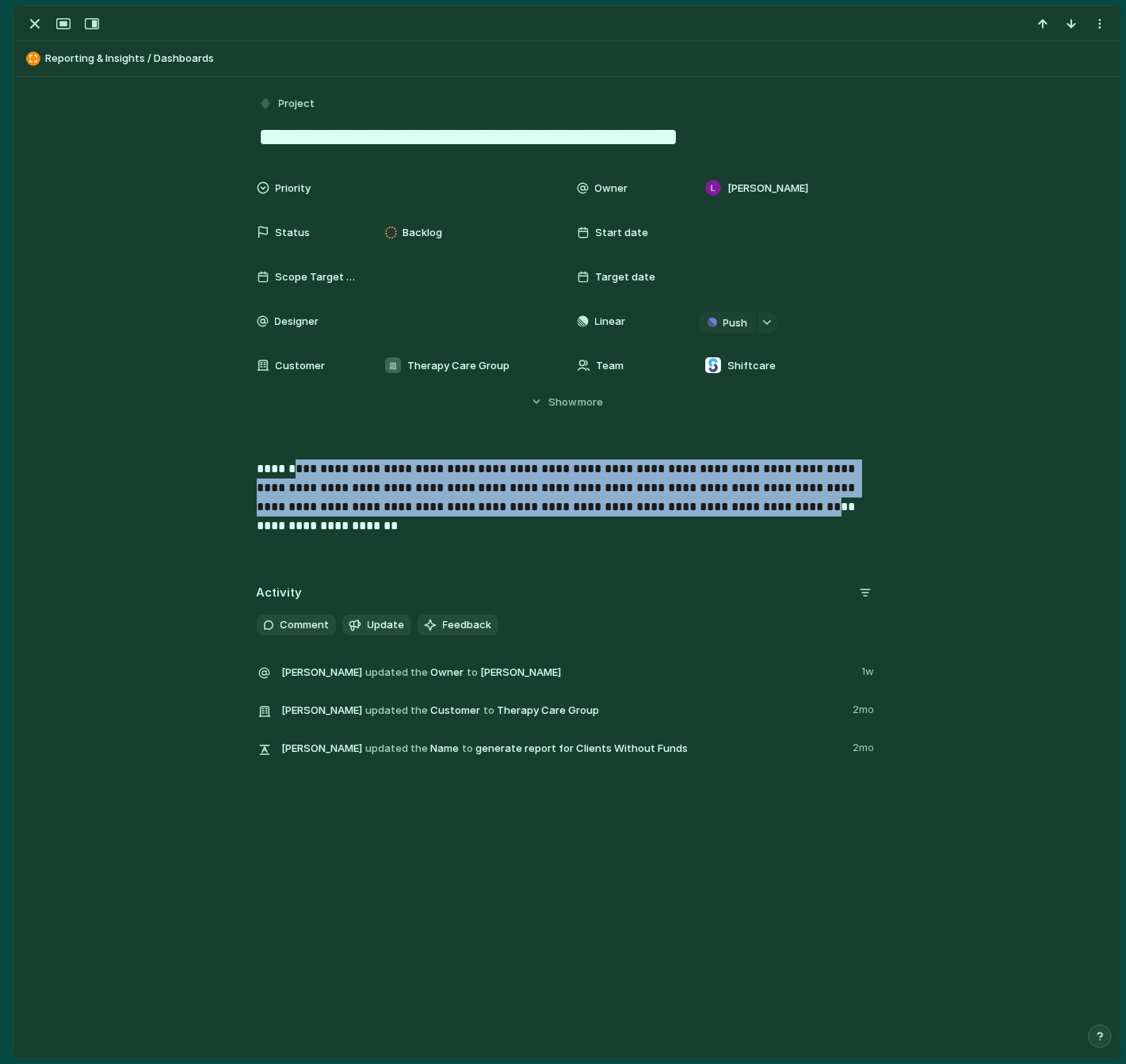
drag, startPoint x: 297, startPoint y: 465, endPoint x: 663, endPoint y: 503, distance: 368.0
click at [663, 503] on p "**********" at bounding box center [567, 488] width 621 height 57
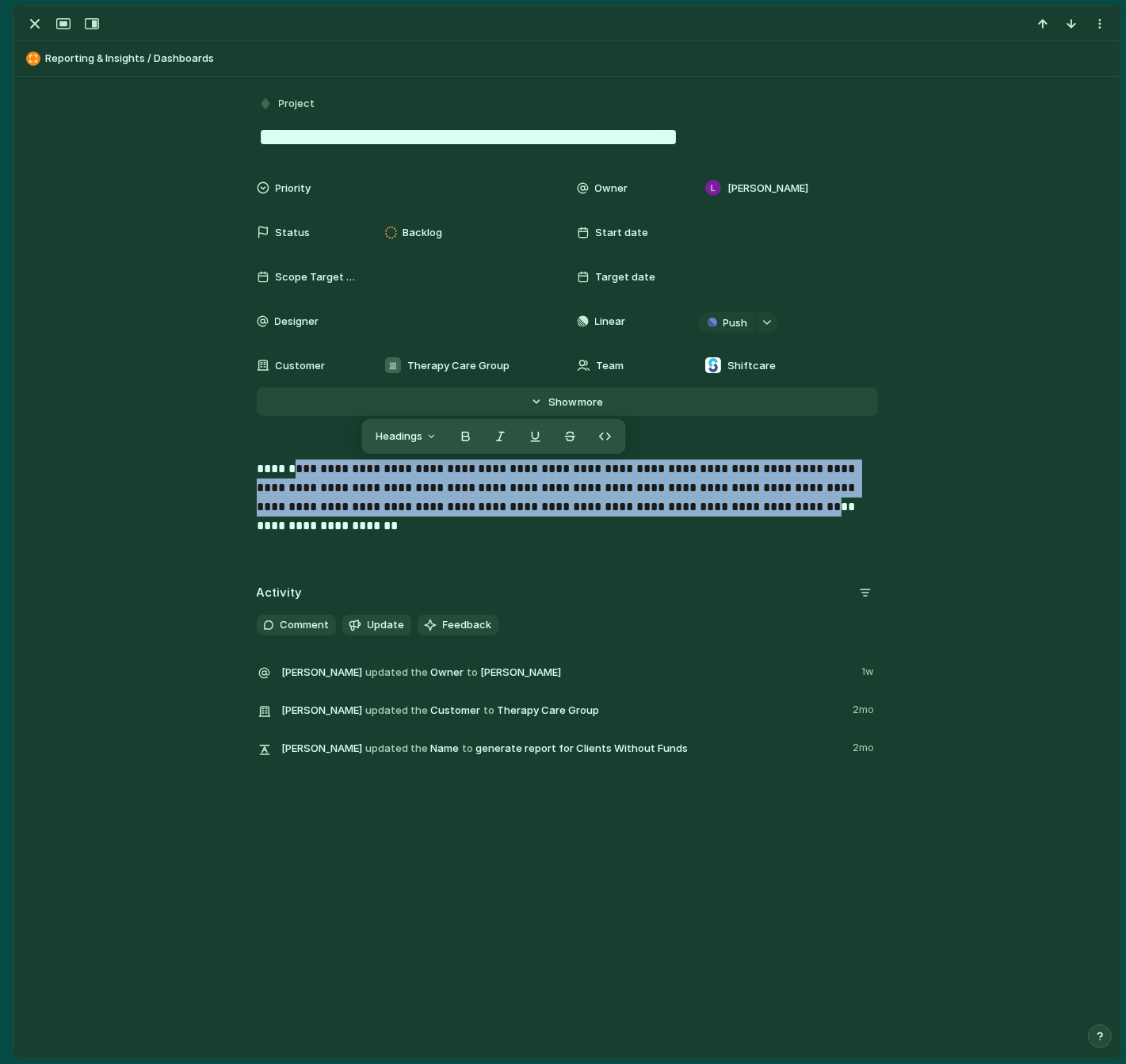
click at [560, 410] on button "Hide Show more" at bounding box center [567, 401] width 621 height 29
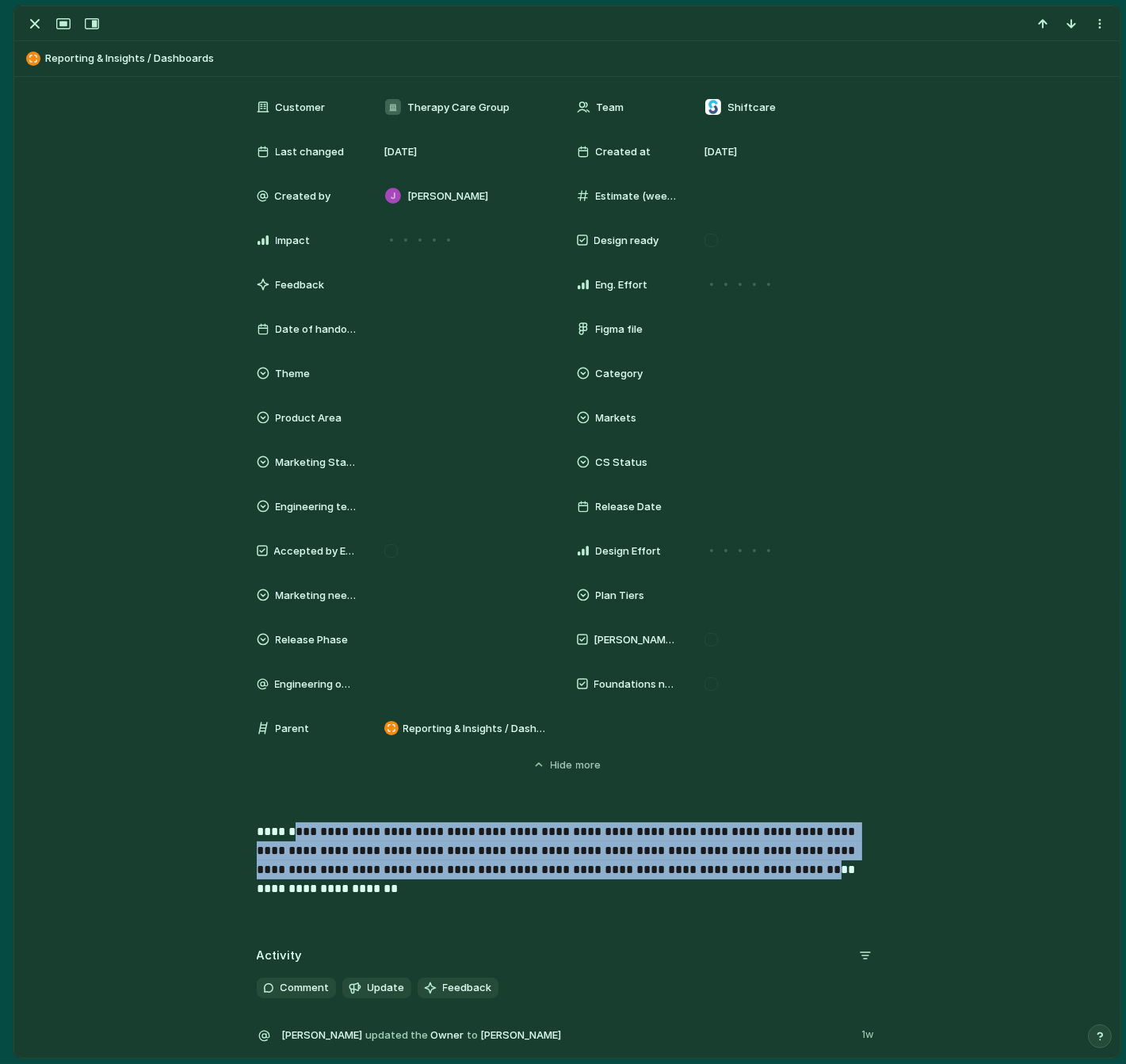
scroll to position [231, 0]
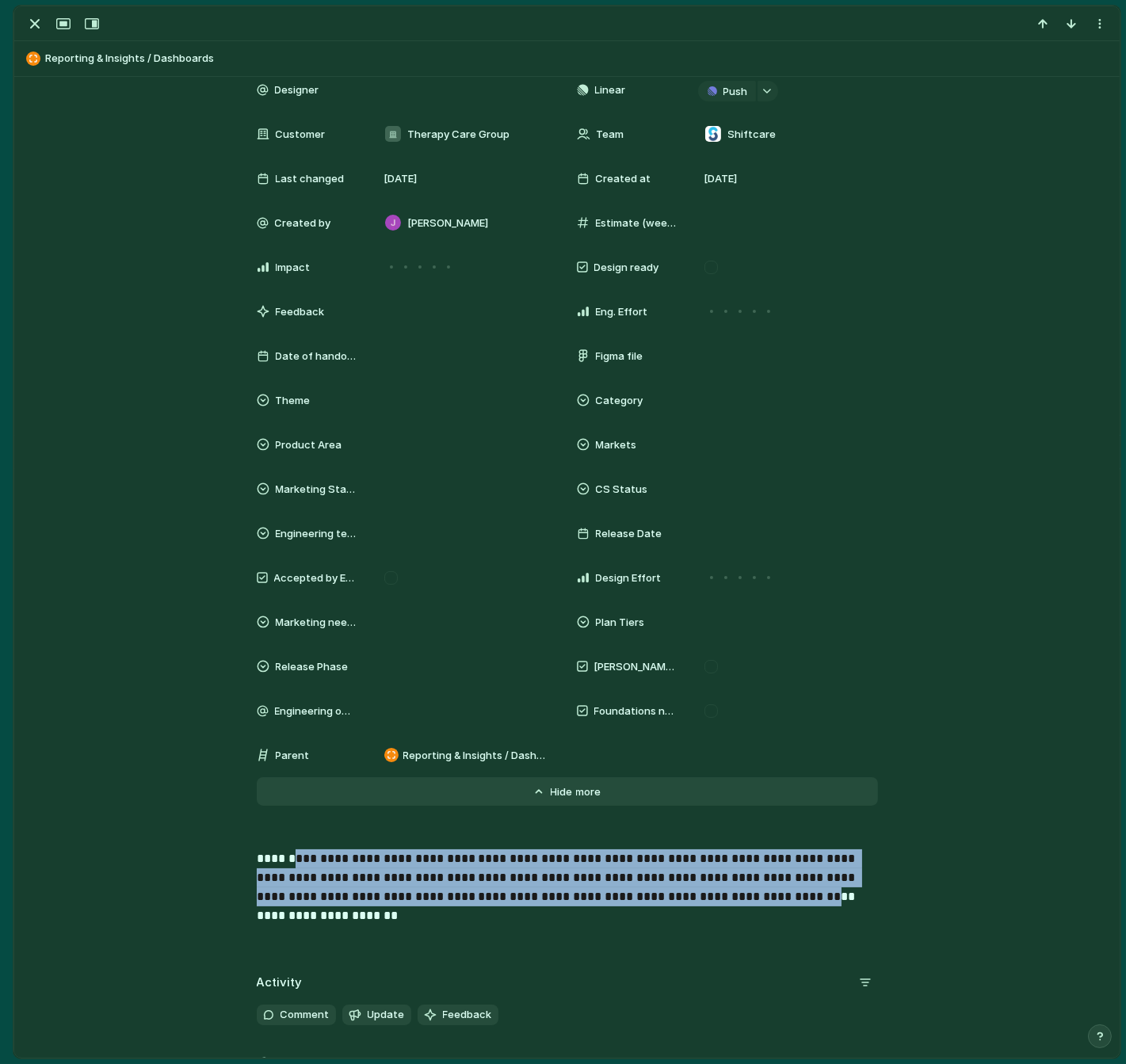
click at [526, 784] on button "Hide Show more" at bounding box center [567, 792] width 621 height 29
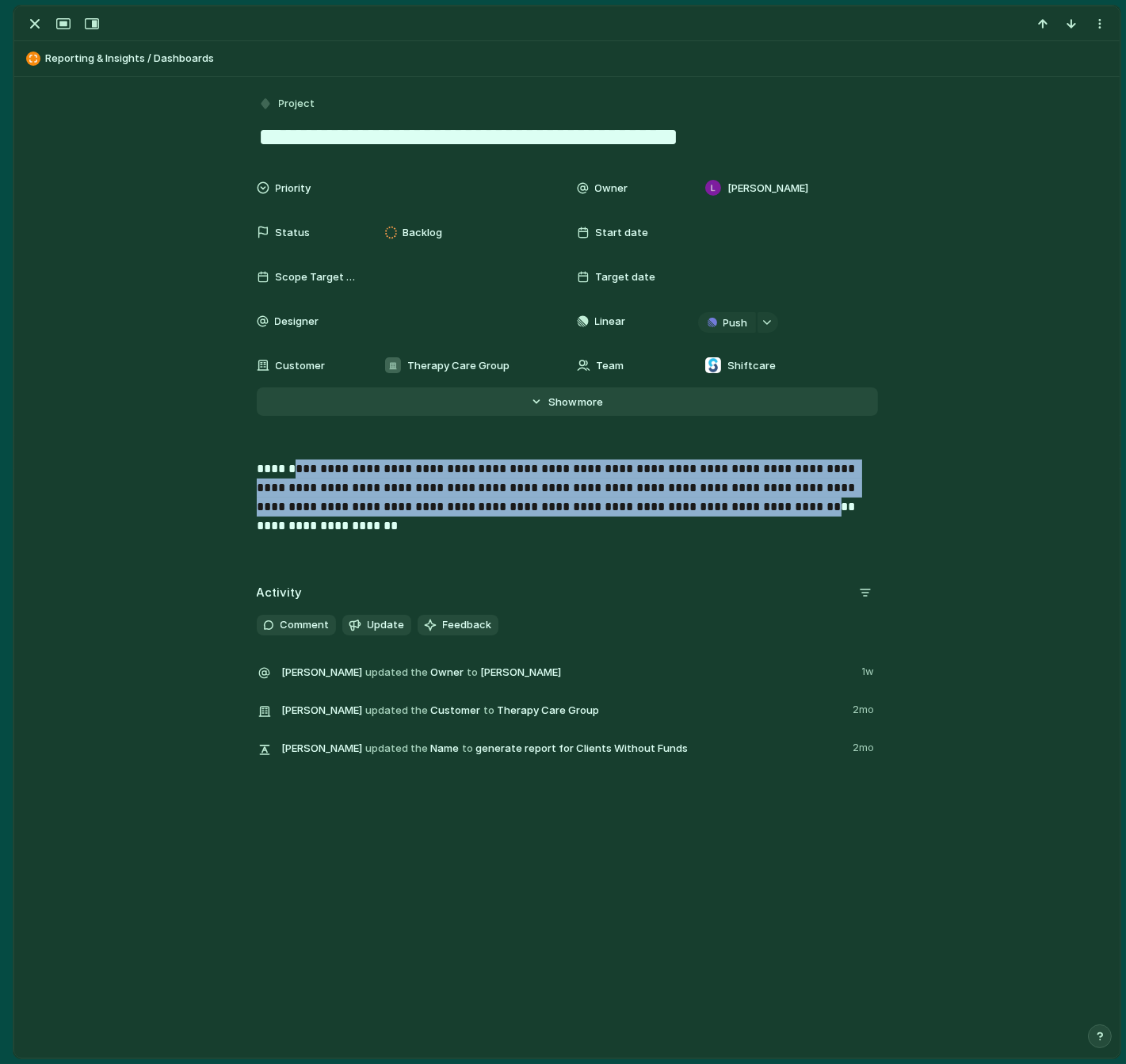
scroll to position [0, 0]
click at [187, 422] on div "Priority Owner [PERSON_NAME] Status Backlog Start date Scope Target Date Target…" at bounding box center [566, 305] width 1067 height 266
click at [275, 509] on p "**********" at bounding box center [567, 488] width 621 height 57
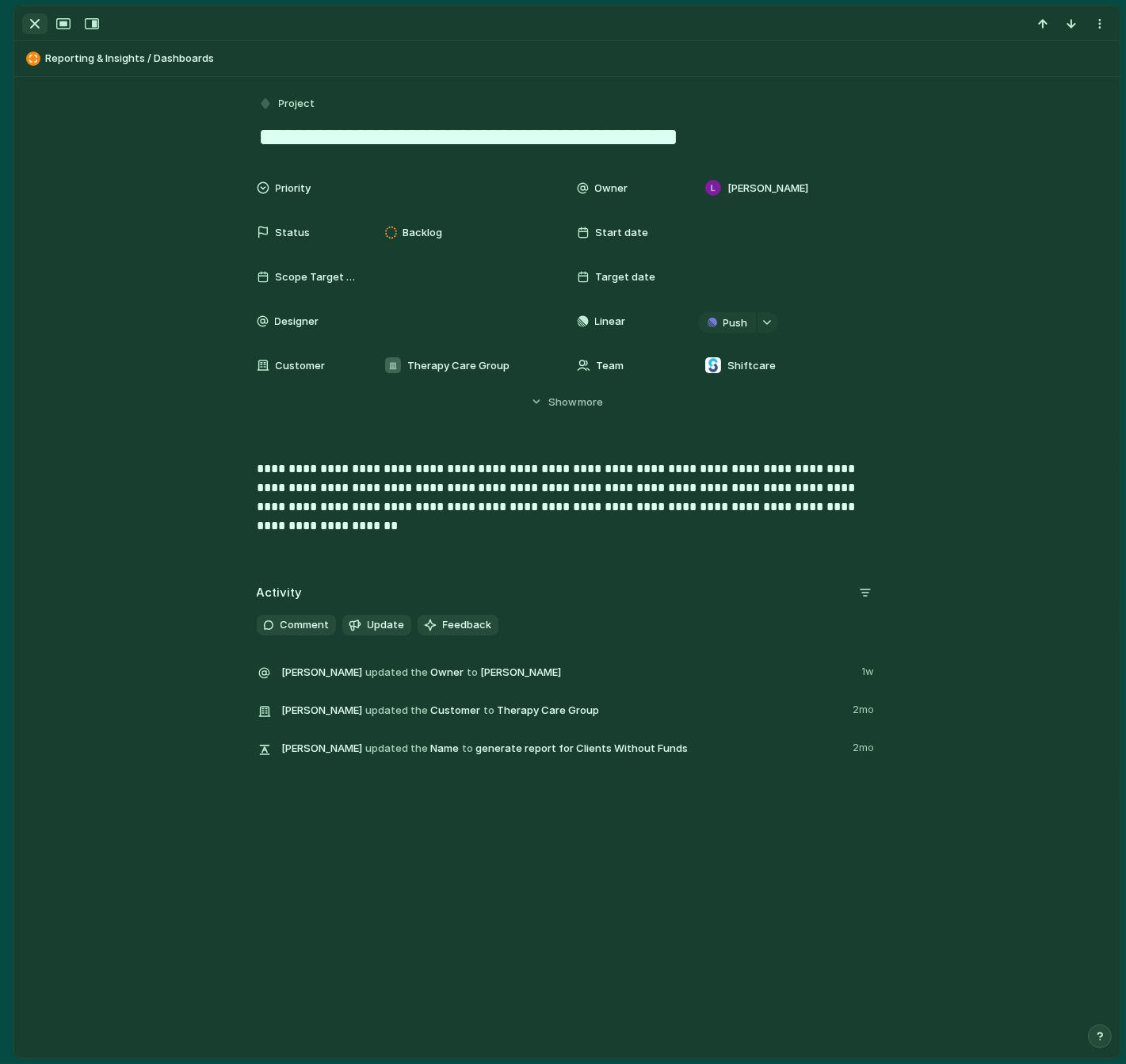
click at [33, 20] on div "button" at bounding box center [35, 23] width 19 height 19
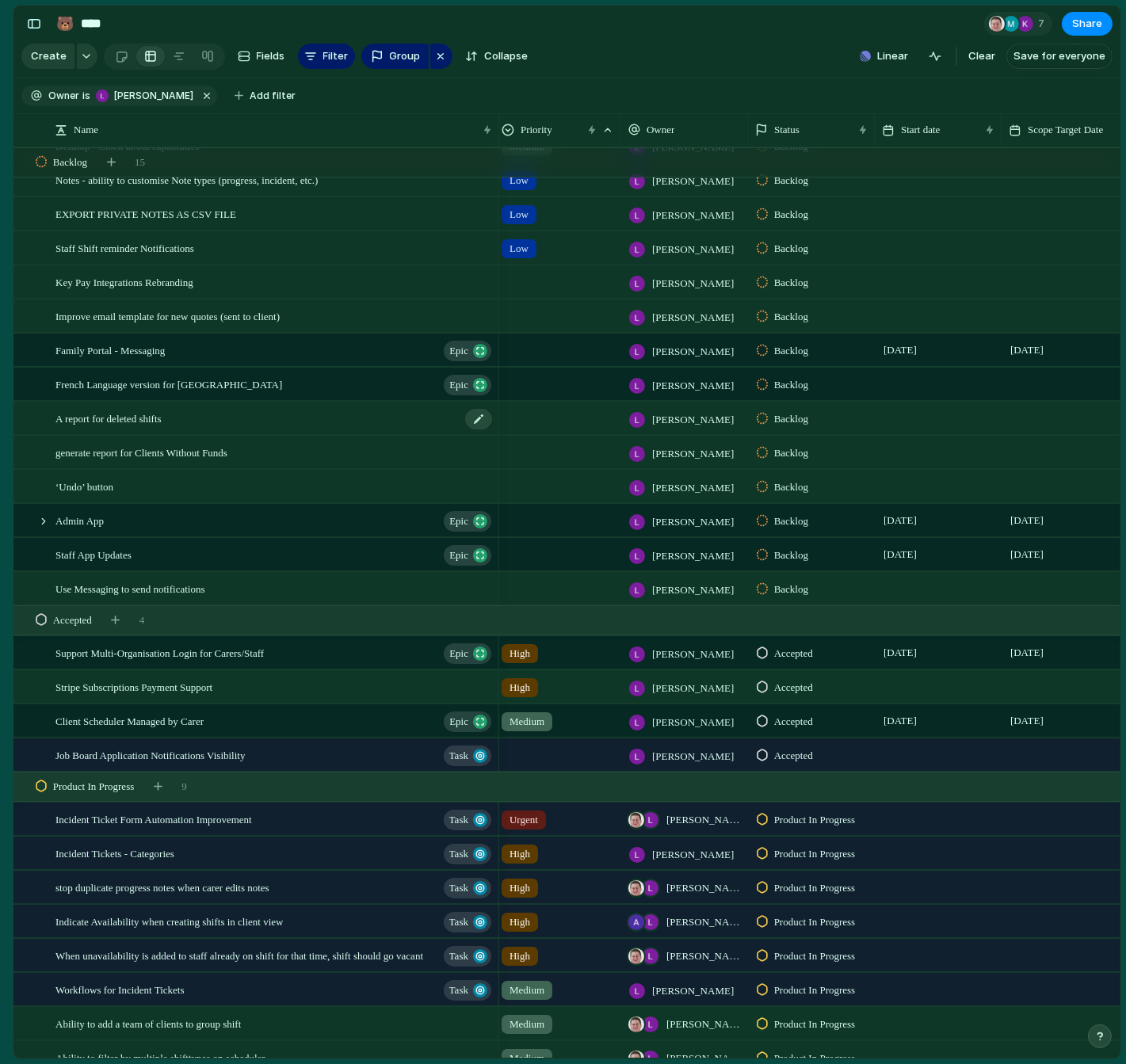
click at [160, 410] on span "A report for deleted shifts" at bounding box center [108, 418] width 106 height 18
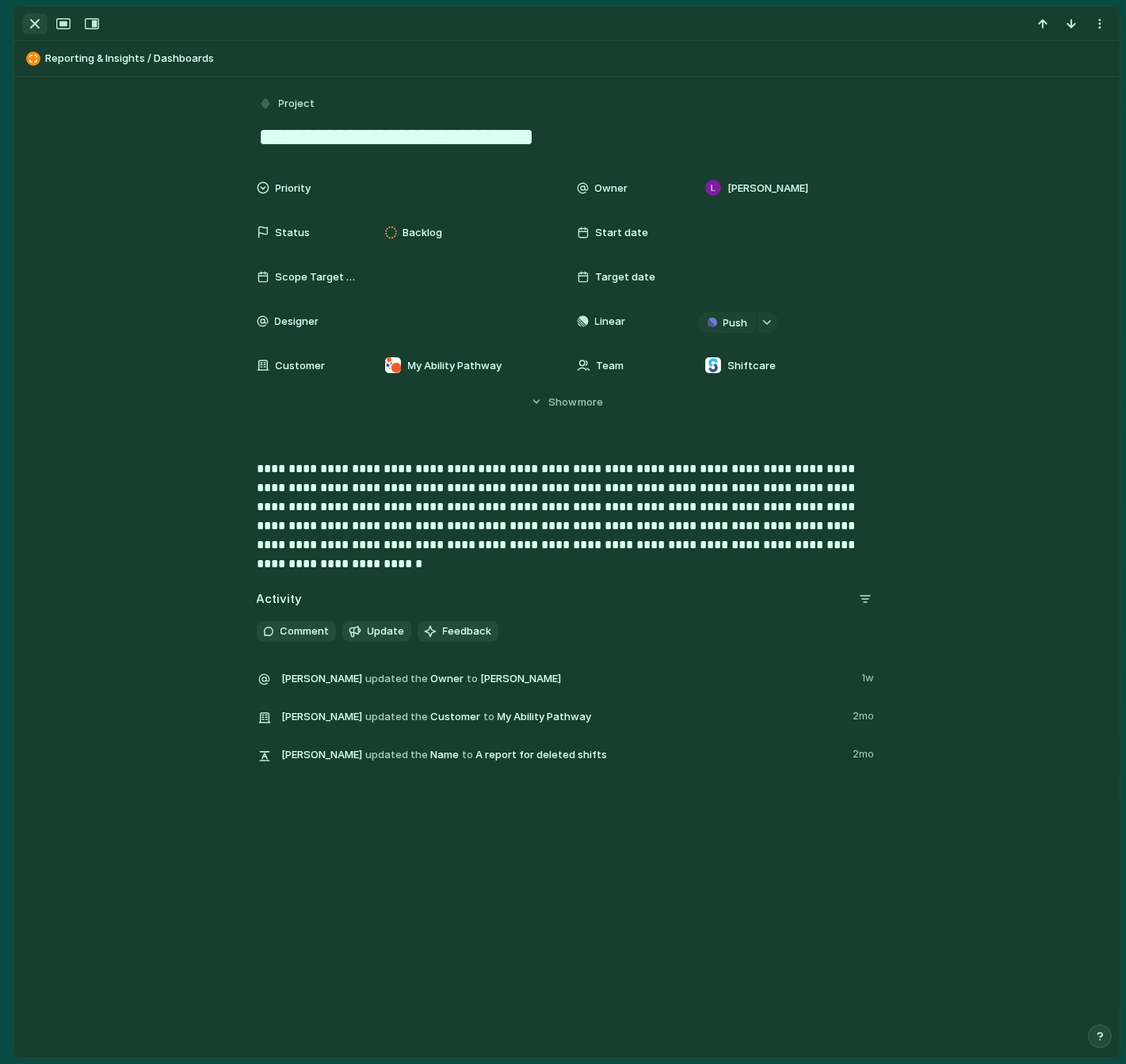
click at [30, 20] on div "button" at bounding box center [35, 23] width 19 height 19
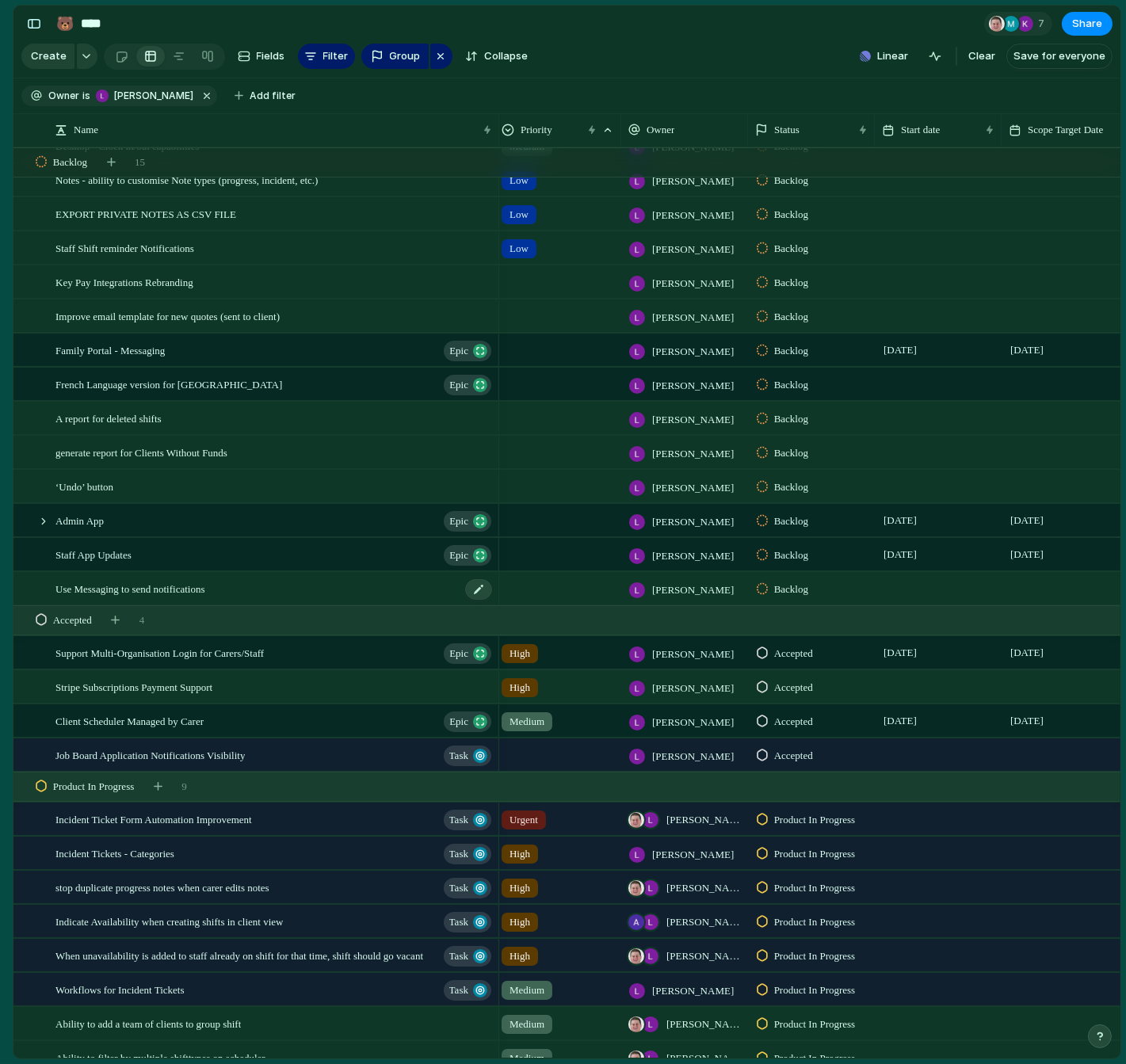
click at [137, 585] on span "Use Messaging to send notifications" at bounding box center [130, 588] width 149 height 18
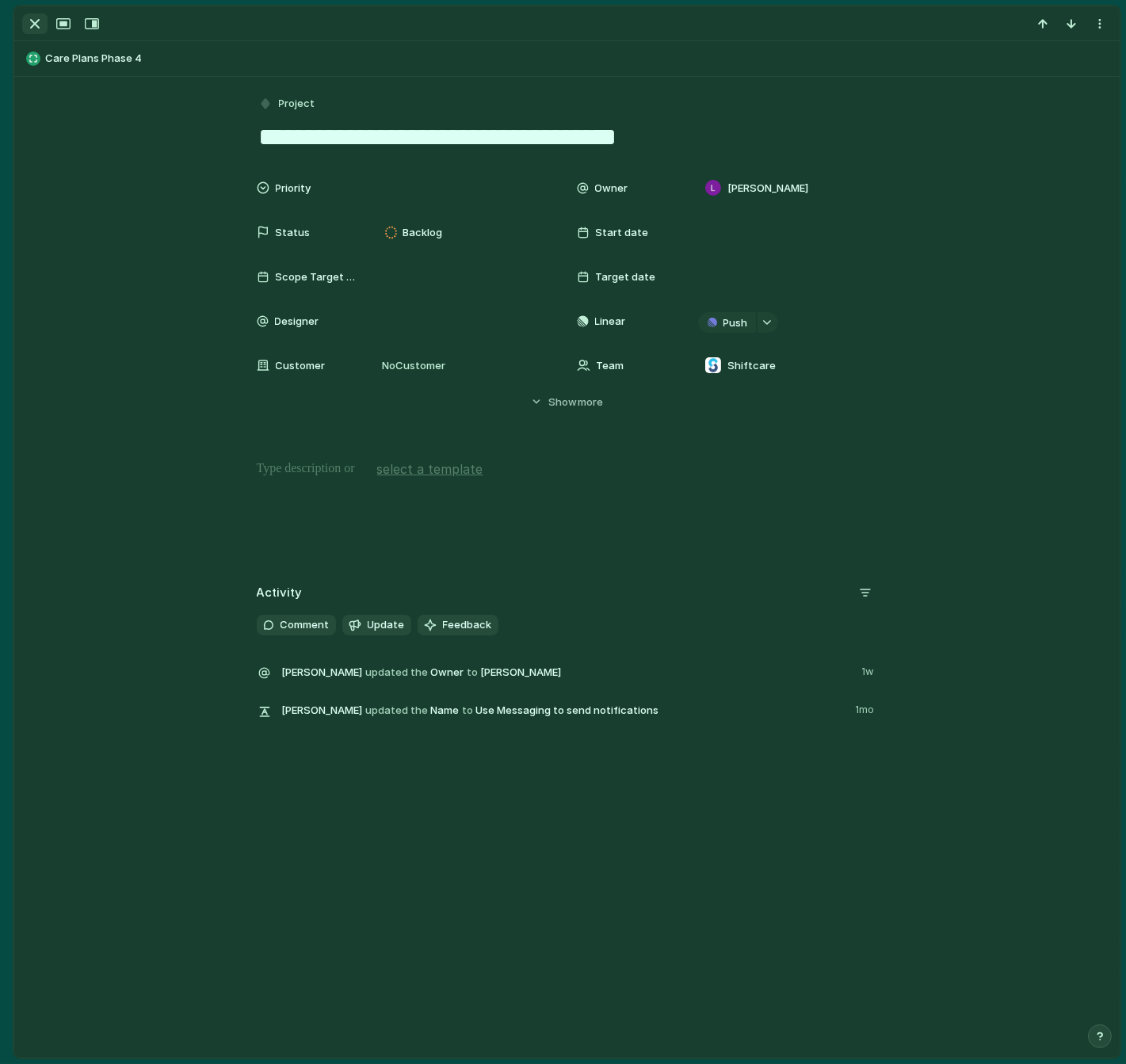
click at [36, 17] on div "button" at bounding box center [35, 23] width 19 height 19
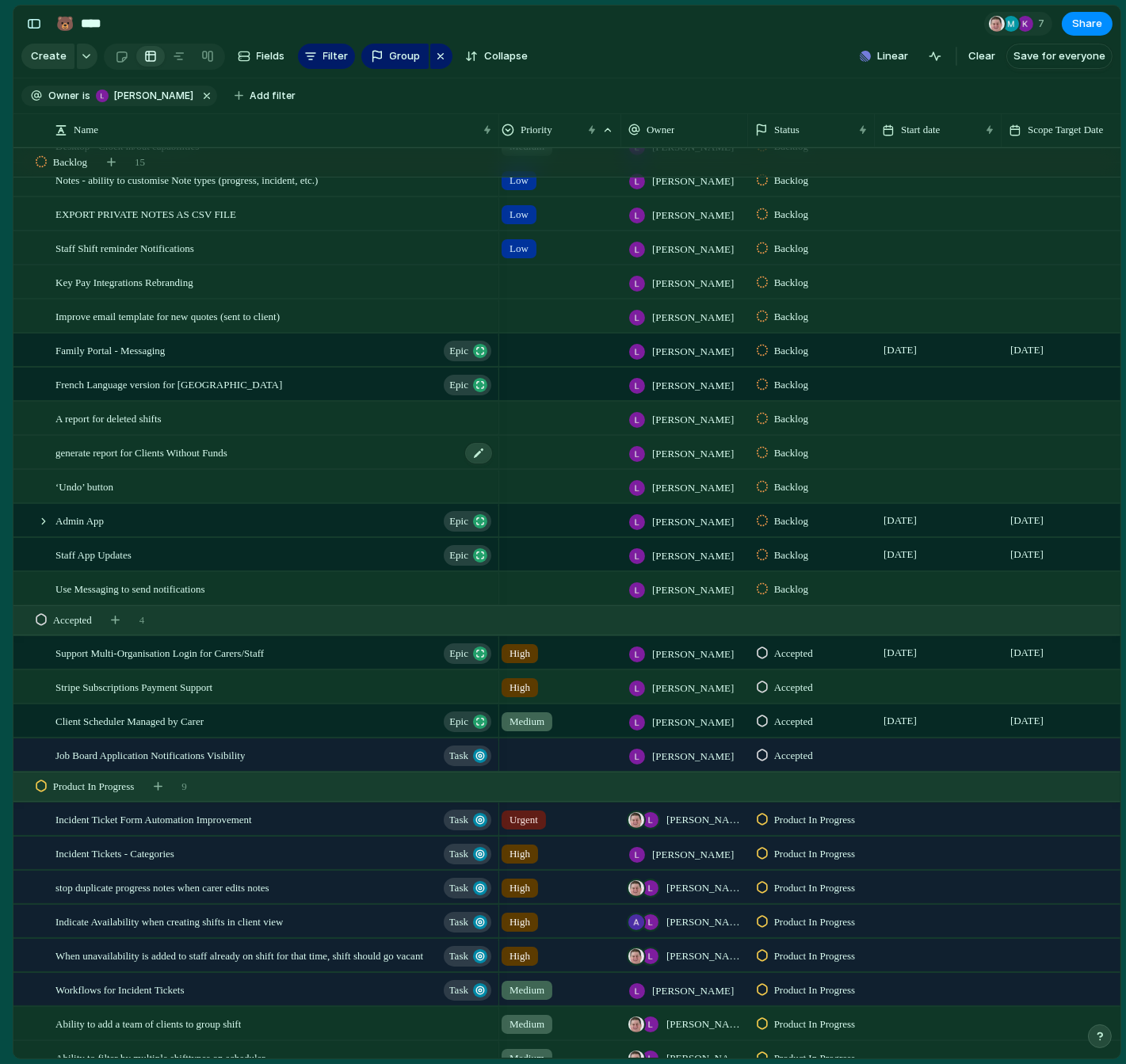
click at [154, 457] on span "generate report for Clients Without Funds" at bounding box center [141, 452] width 172 height 18
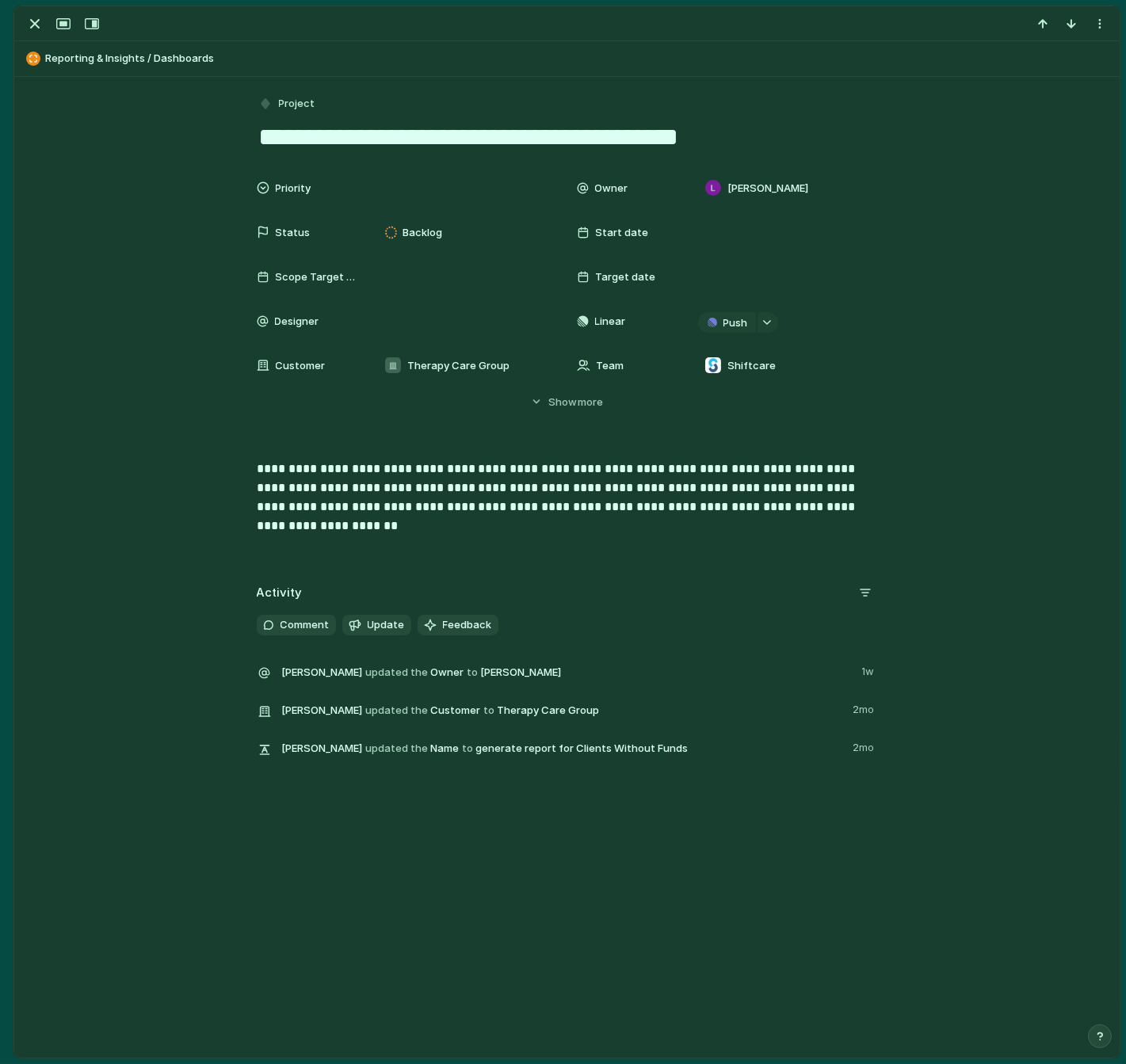
drag, startPoint x: 886, startPoint y: 672, endPoint x: 848, endPoint y: 672, distance: 38.0
click at [848, 672] on div "Activity Comment Update Feedback [PERSON_NAME] updated the Owner to [PERSON_NAM…" at bounding box center [566, 676] width 1067 height 195
click at [460, 503] on p "**********" at bounding box center [567, 488] width 621 height 57
click at [863, 514] on p "**********" at bounding box center [567, 488] width 621 height 57
click at [811, 189] on div "[PERSON_NAME]" at bounding box center [784, 188] width 173 height 17
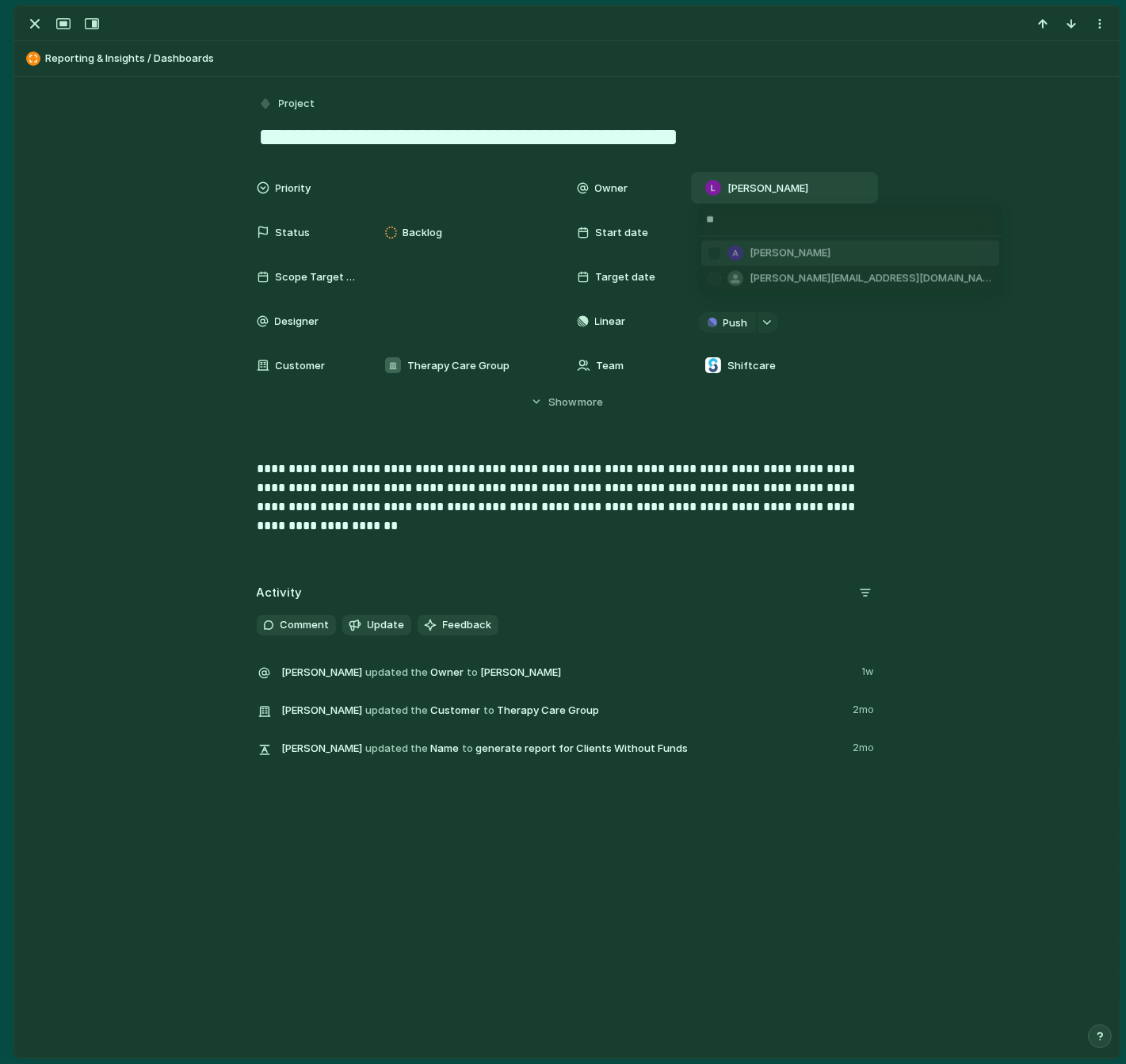
type input "**"
click at [768, 257] on span "[PERSON_NAME]" at bounding box center [789, 253] width 80 height 16
click at [994, 315] on div "Priority Owner [PERSON_NAME] , [PERSON_NAME] Status Backlog Start date Scope Ta…" at bounding box center [566, 291] width 1067 height 238
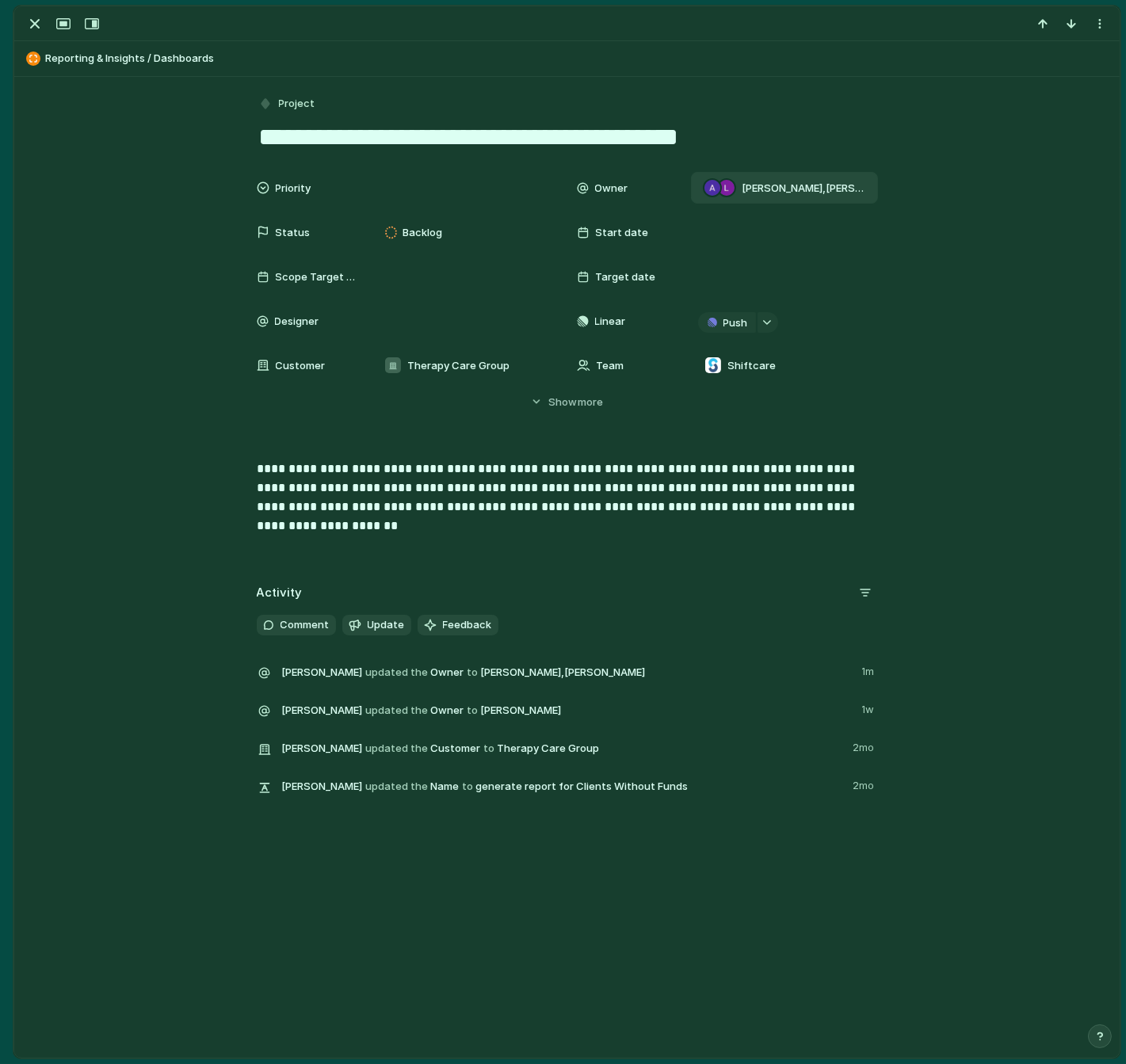
click at [674, 490] on p "**********" at bounding box center [567, 488] width 621 height 57
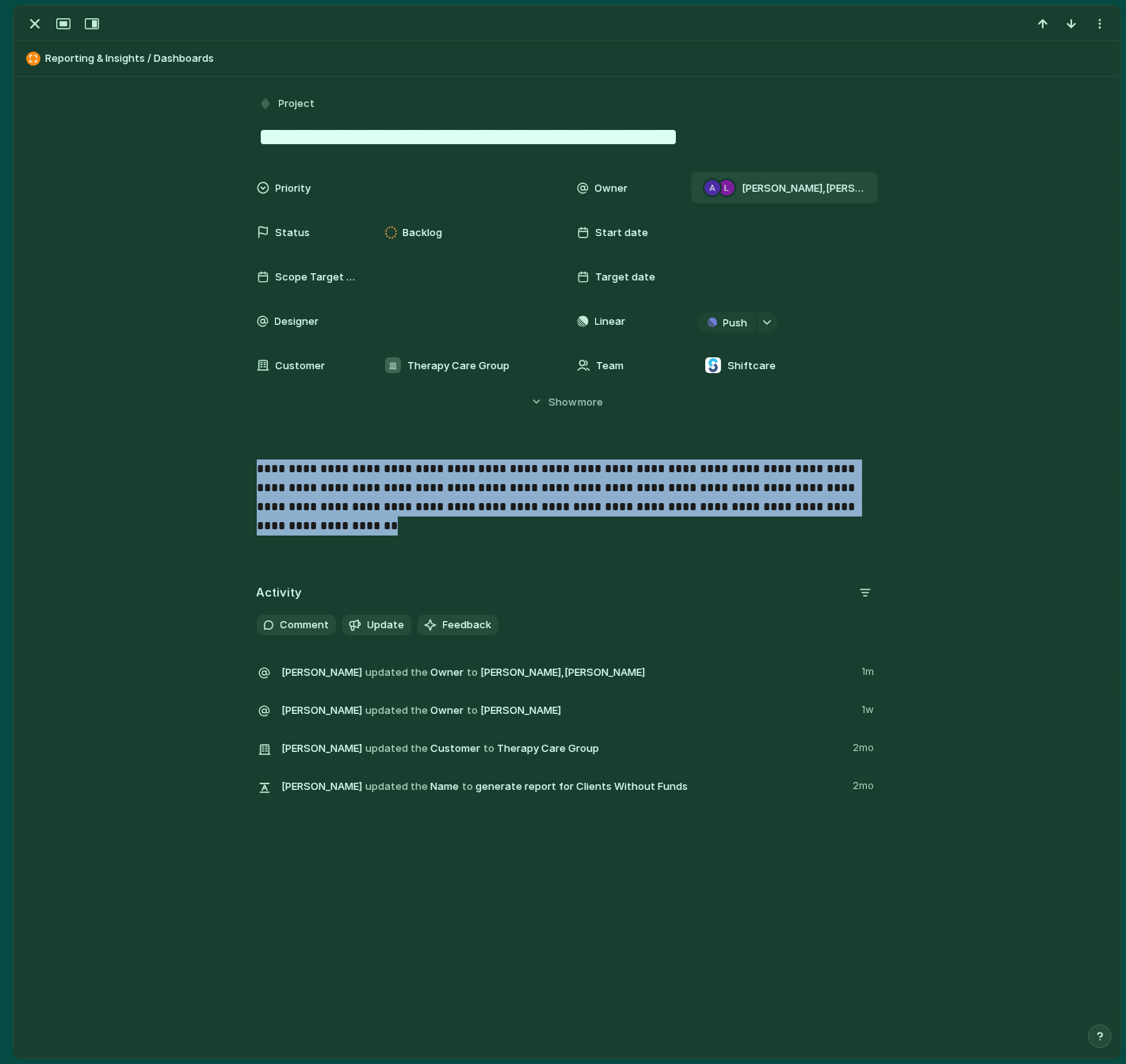
click at [674, 490] on p "**********" at bounding box center [567, 488] width 621 height 57
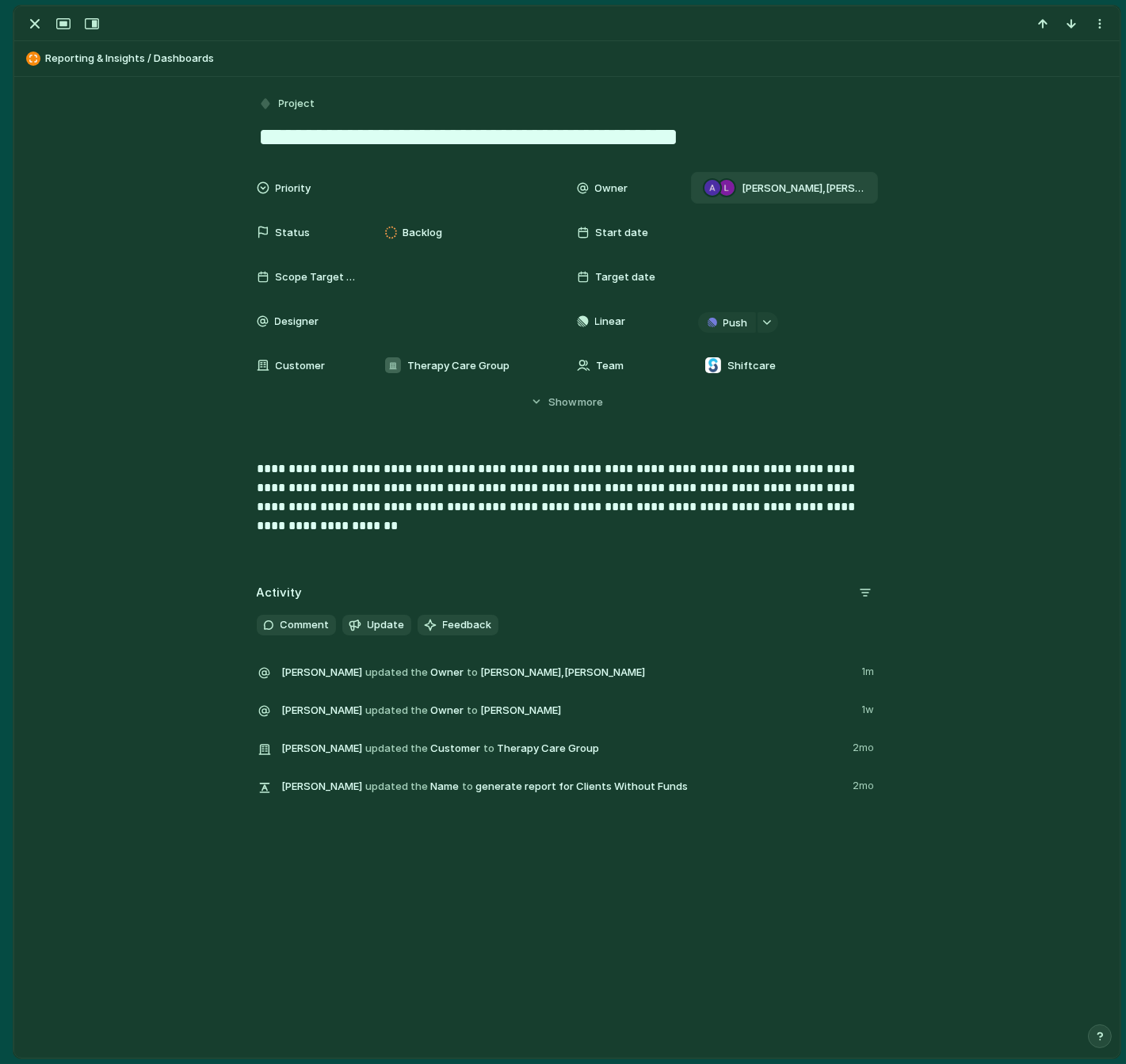
click at [644, 484] on p "**********" at bounding box center [567, 488] width 621 height 57
click at [35, 17] on div "button" at bounding box center [35, 23] width 19 height 19
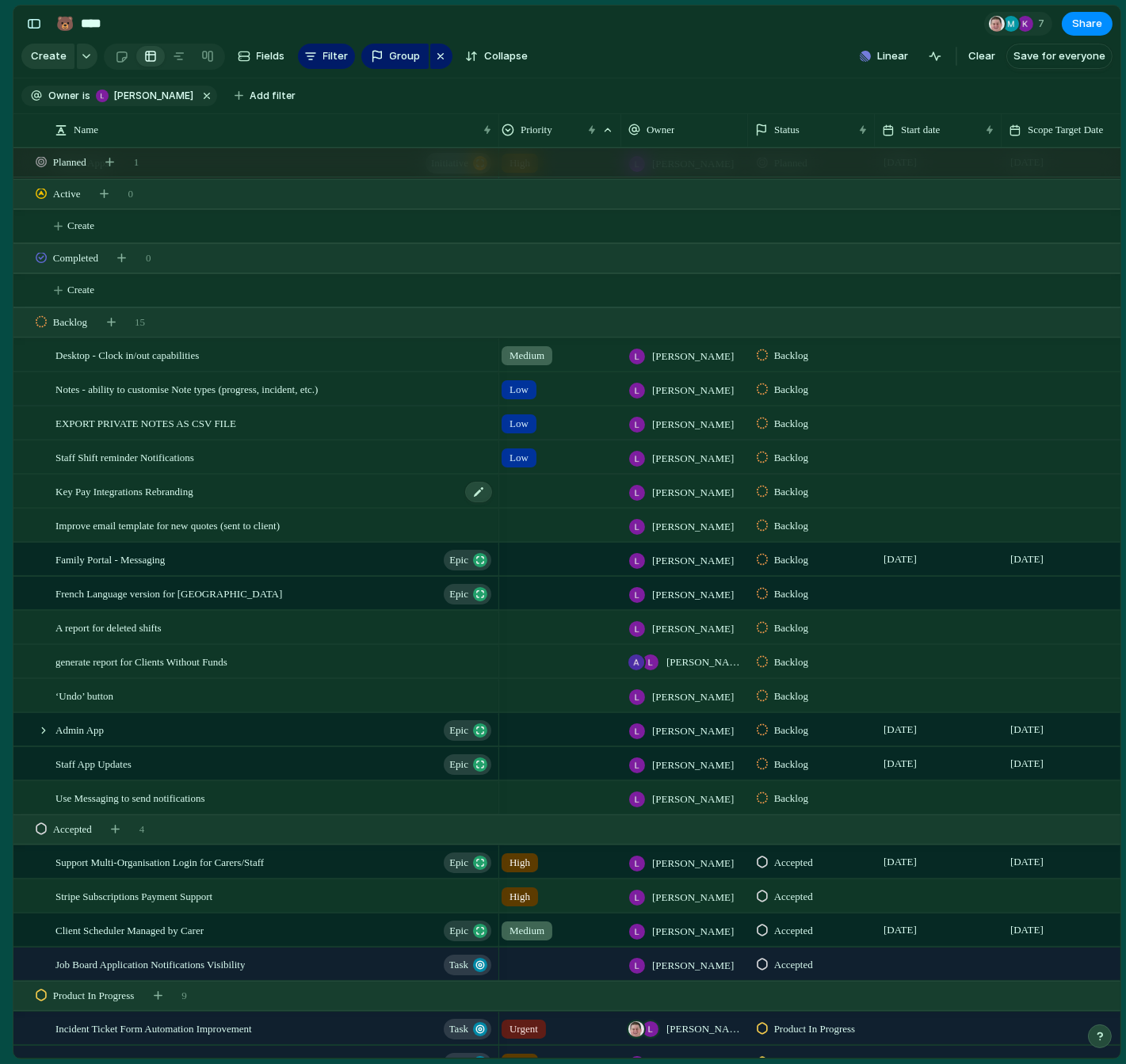
click at [67, 495] on span "Key Pay Integrations Rebranding" at bounding box center [124, 490] width 138 height 18
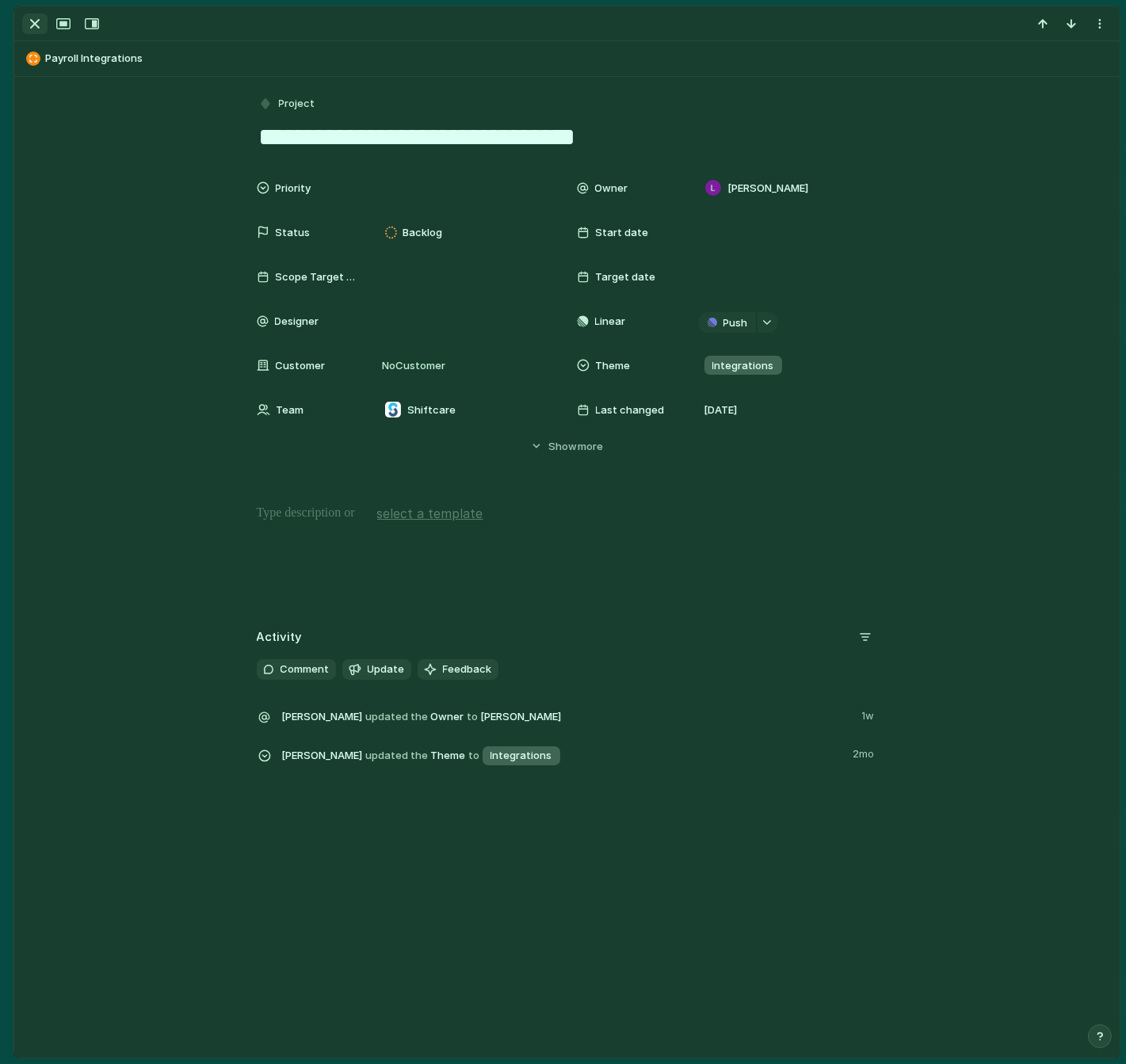
click at [35, 23] on div "button" at bounding box center [35, 23] width 19 height 19
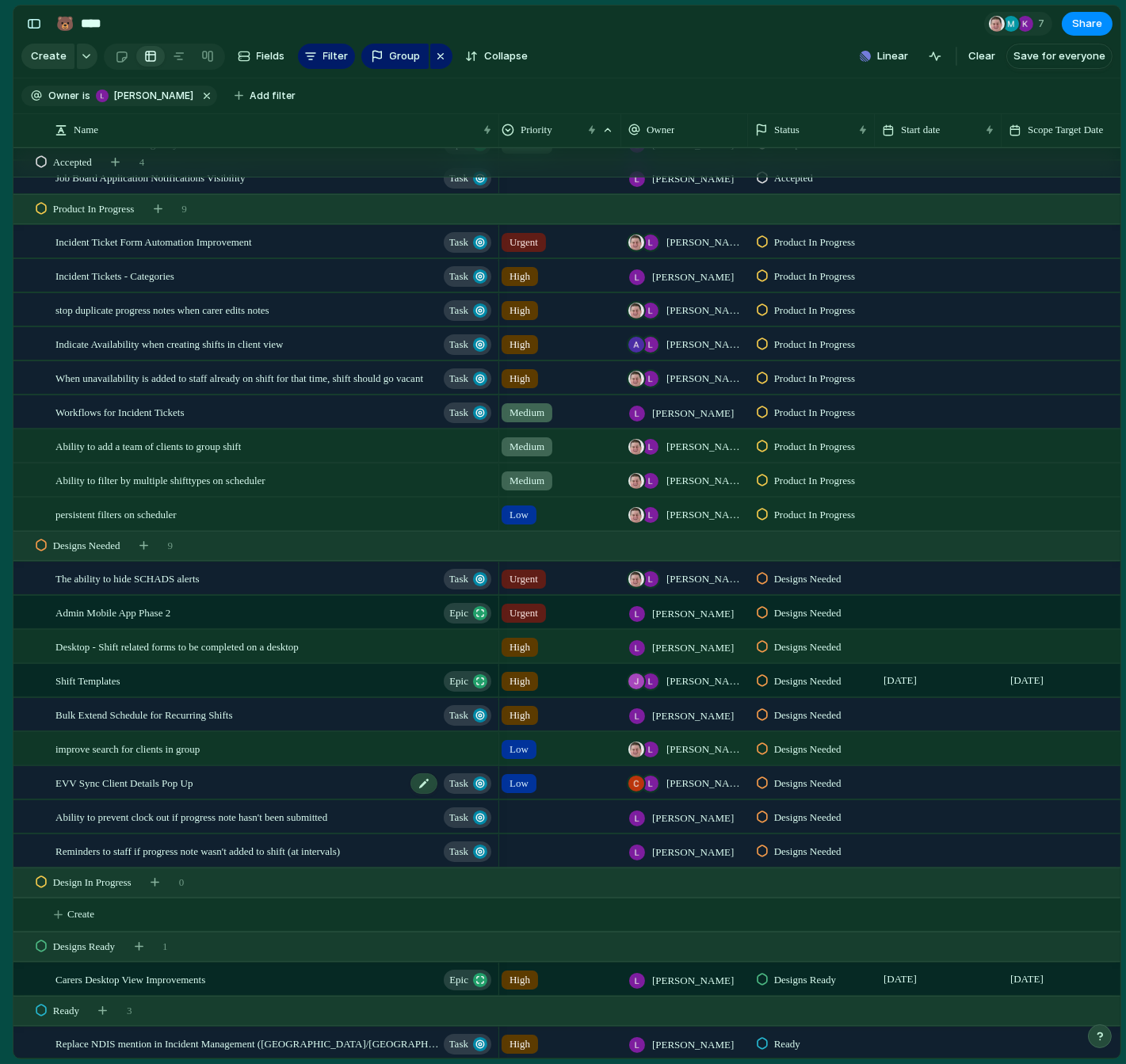
click at [177, 788] on span "EVV Sync Client Details Pop Up" at bounding box center [124, 782] width 137 height 18
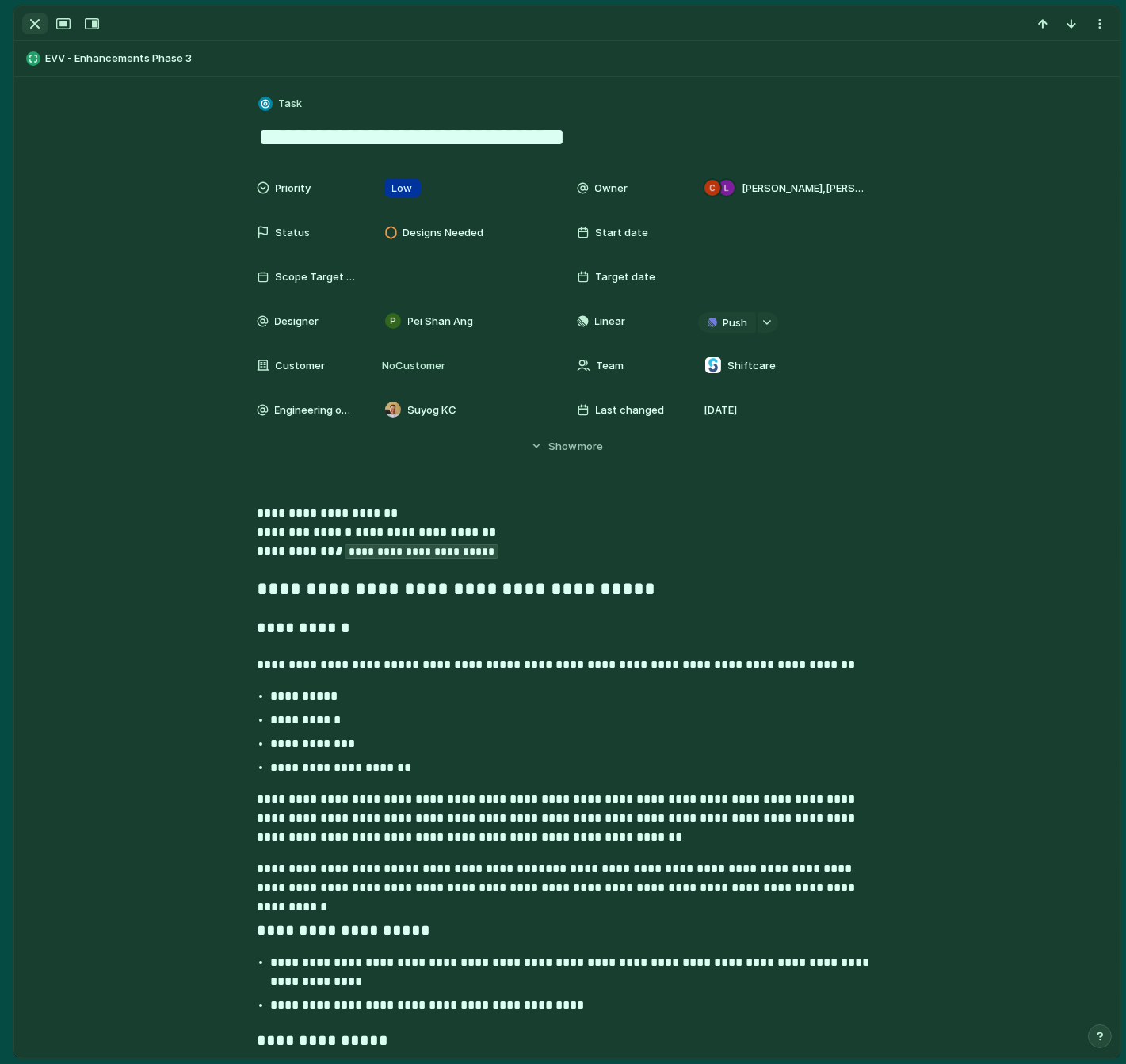
click at [41, 17] on div "button" at bounding box center [35, 23] width 19 height 19
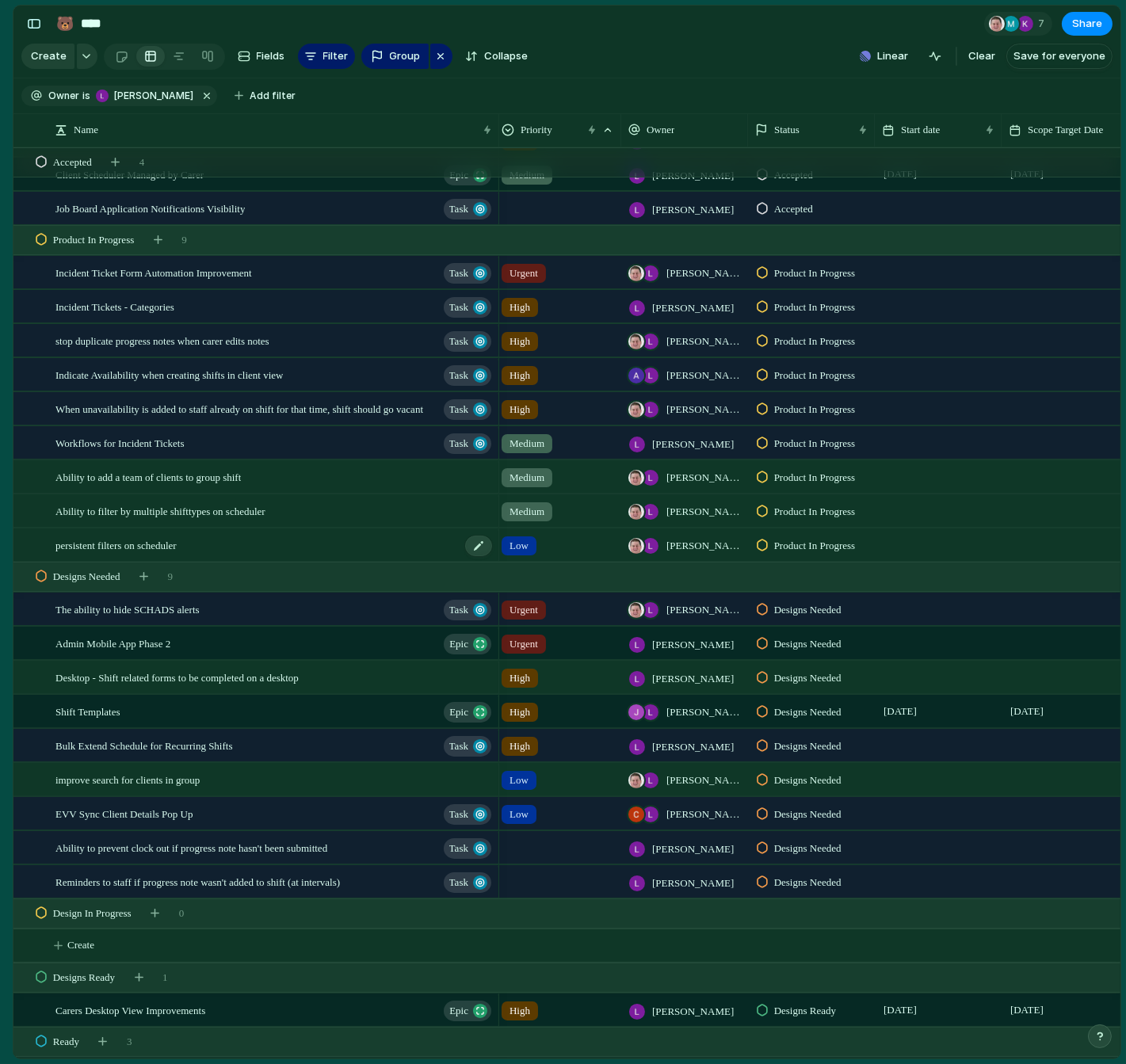
click at [161, 551] on span "persistent filters on scheduler" at bounding box center [116, 544] width 121 height 18
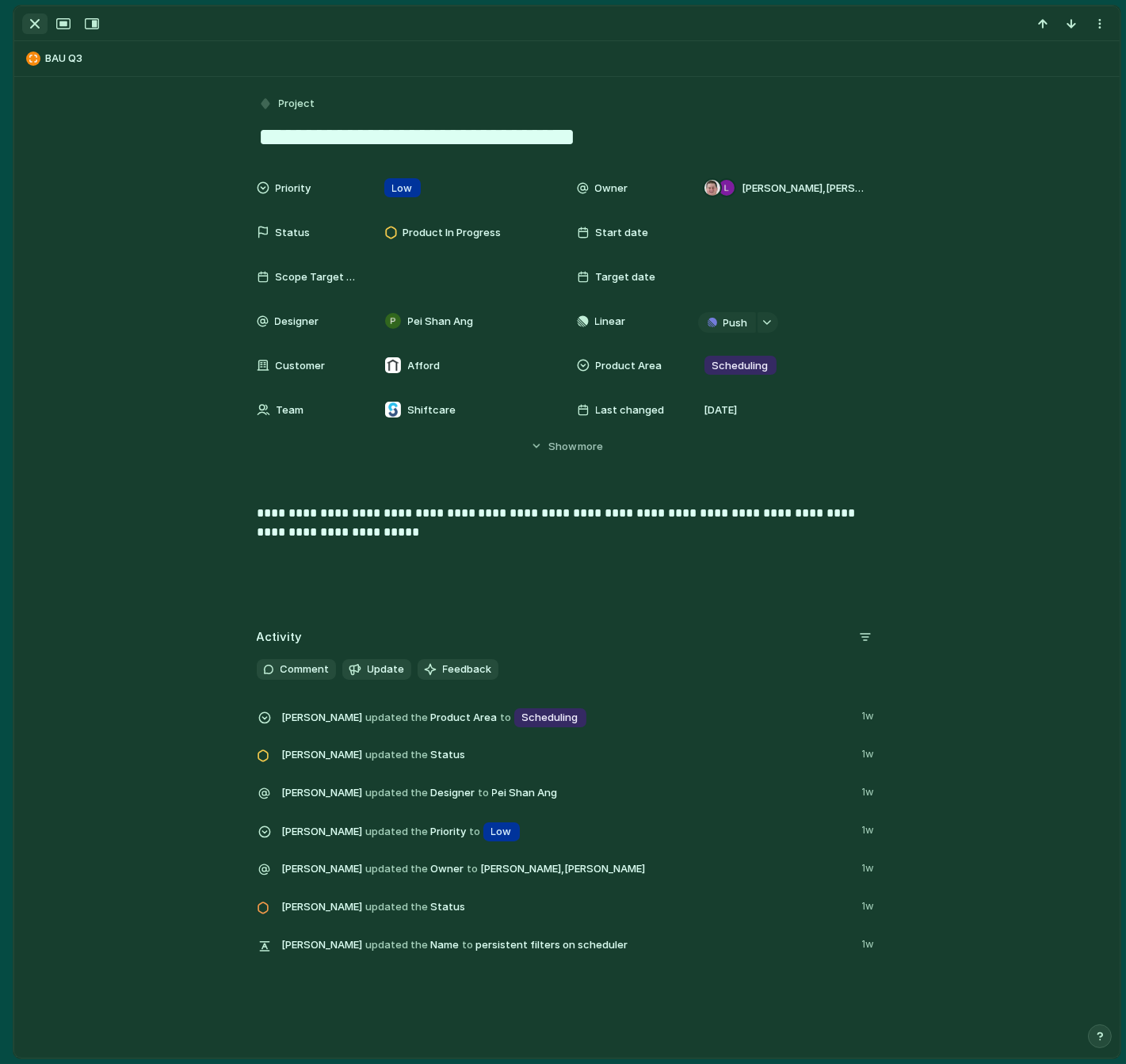
click at [33, 24] on div "button" at bounding box center [35, 23] width 19 height 19
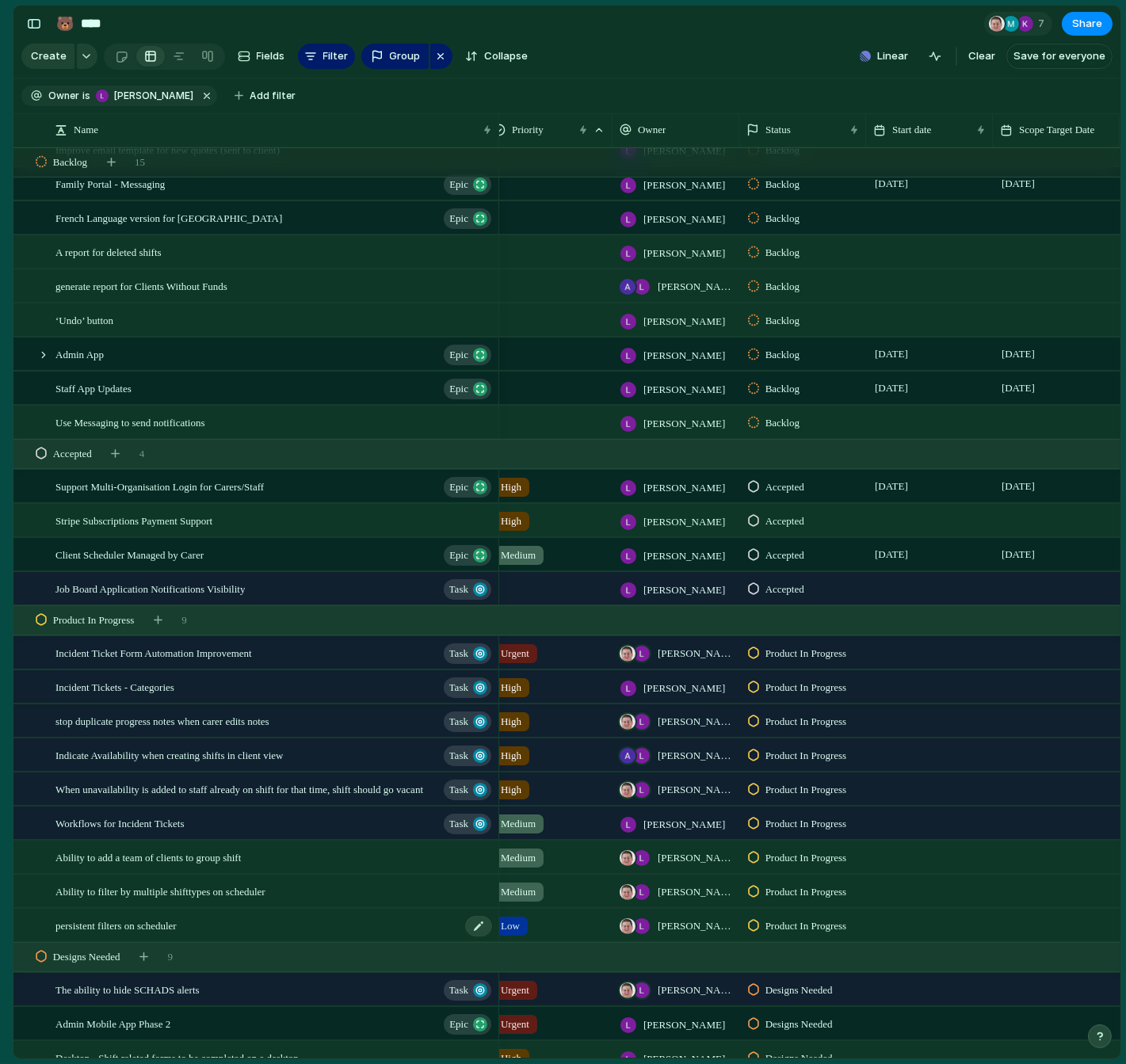
scroll to position [412, 0]
